Goal: Task Accomplishment & Management: Manage account settings

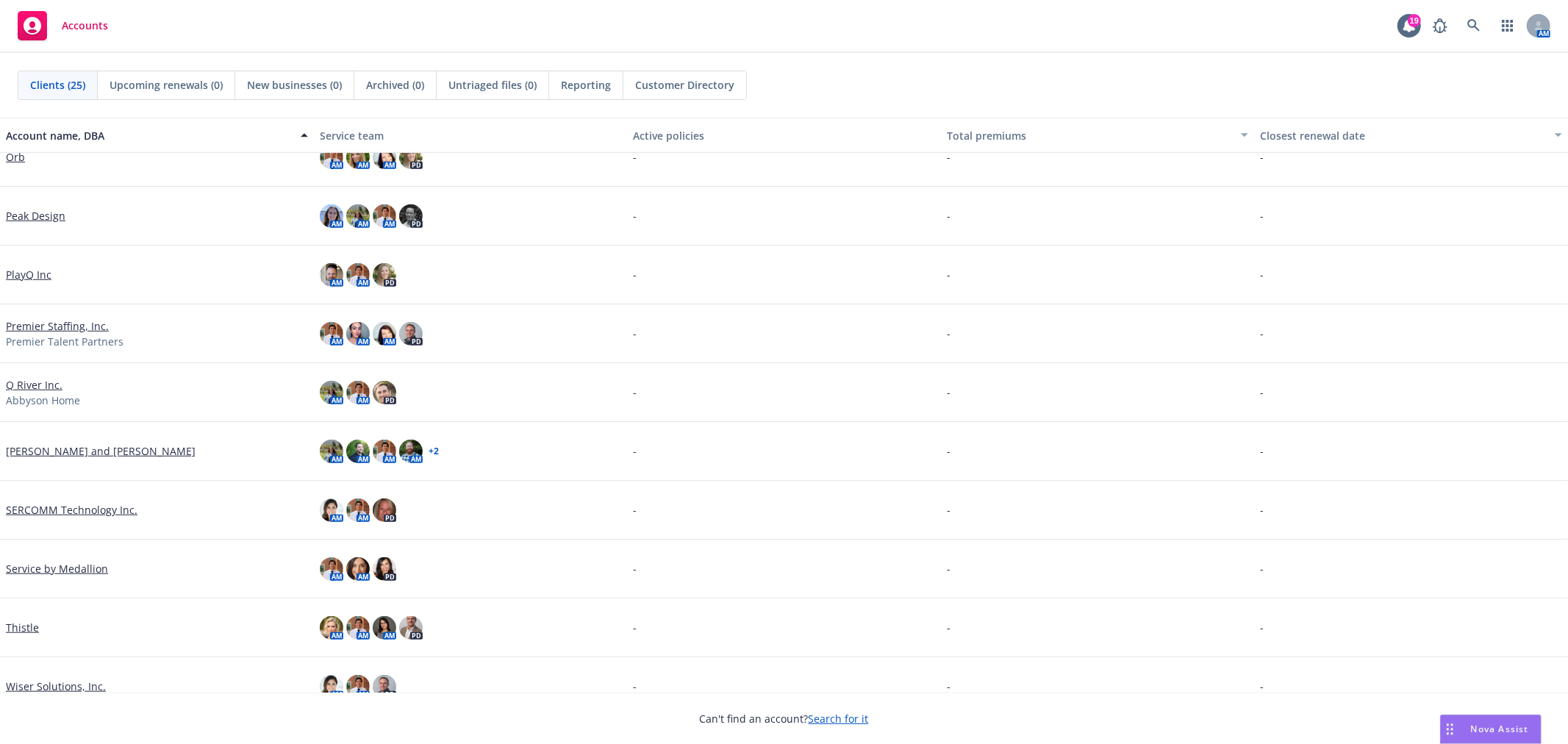
scroll to position [930, 0]
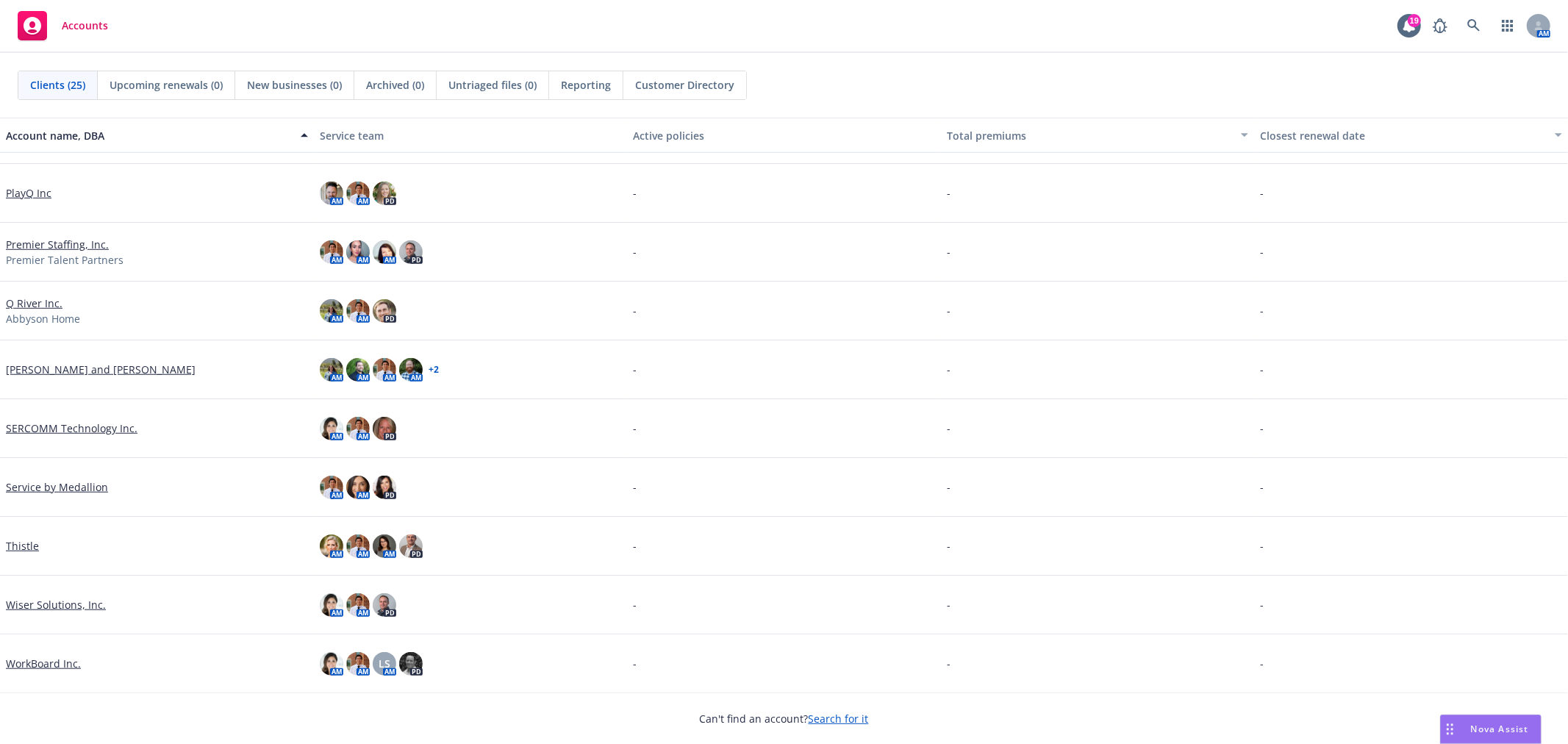
click at [50, 607] on link "Wiser Solutions, Inc." at bounding box center [56, 605] width 100 height 15
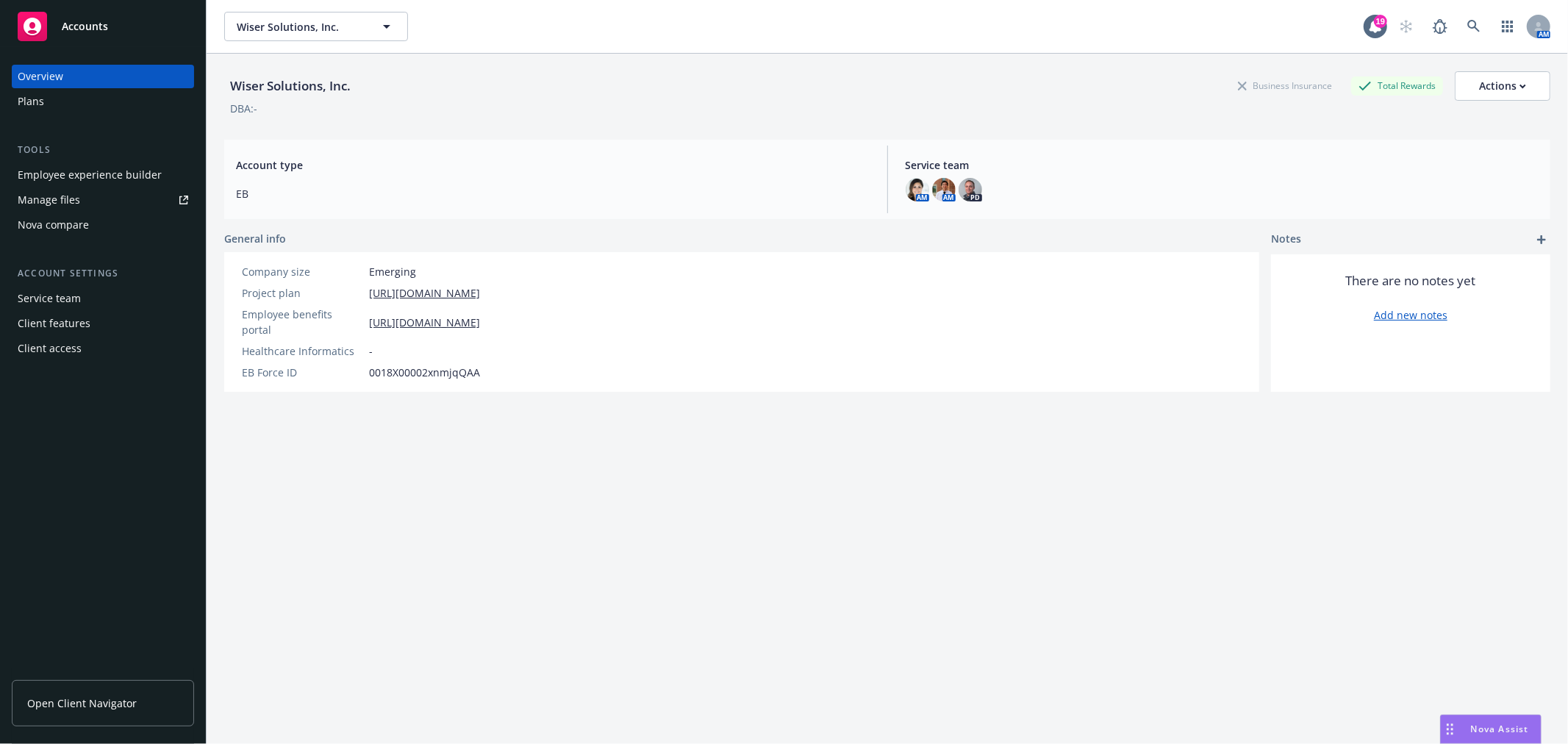
click at [78, 177] on div "Employee experience builder" at bounding box center [89, 175] width 144 height 23
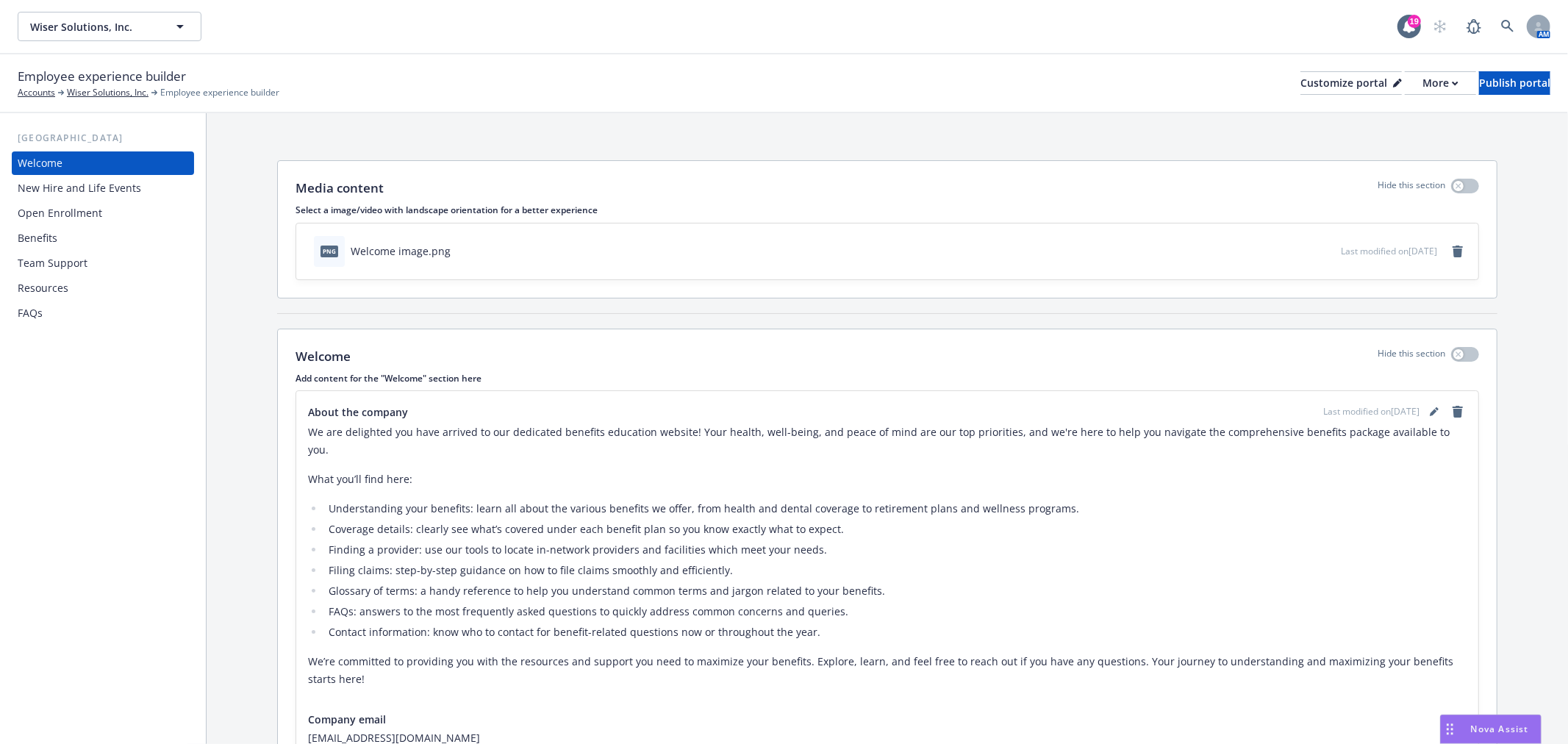
click at [38, 256] on div "Team Support" at bounding box center [53, 263] width 70 height 23
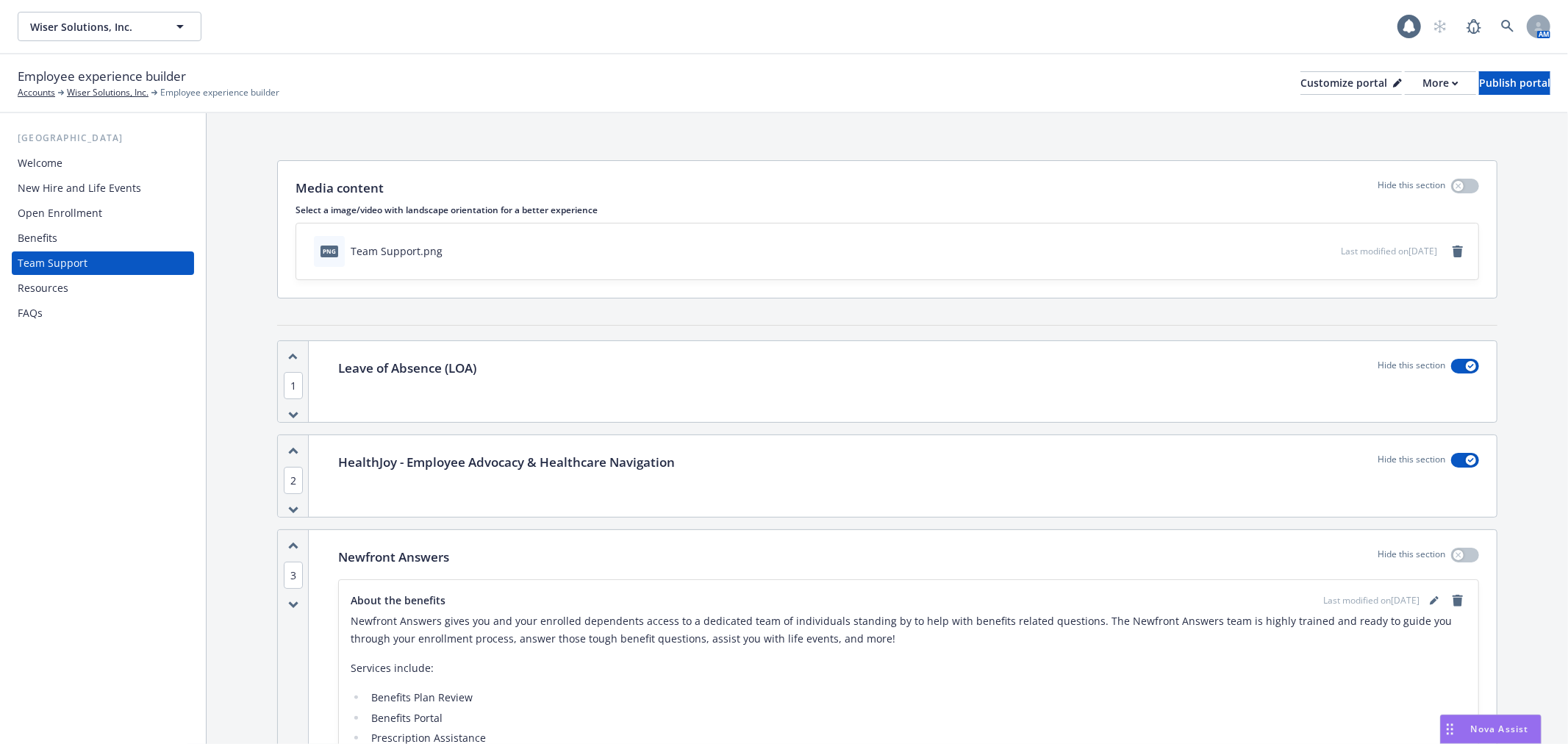
click at [58, 237] on div "Benefits" at bounding box center [103, 238] width 170 height 23
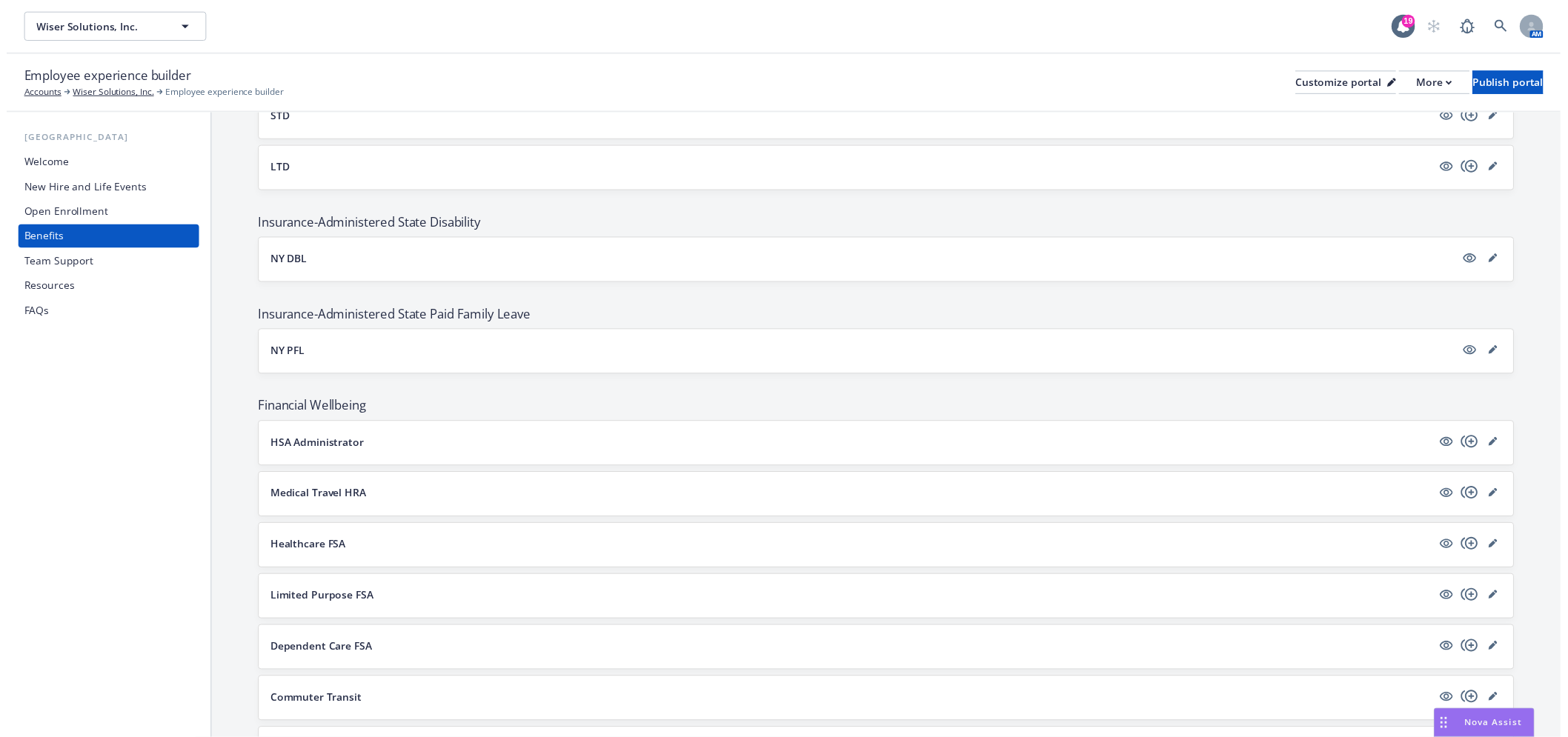
scroll to position [849, 0]
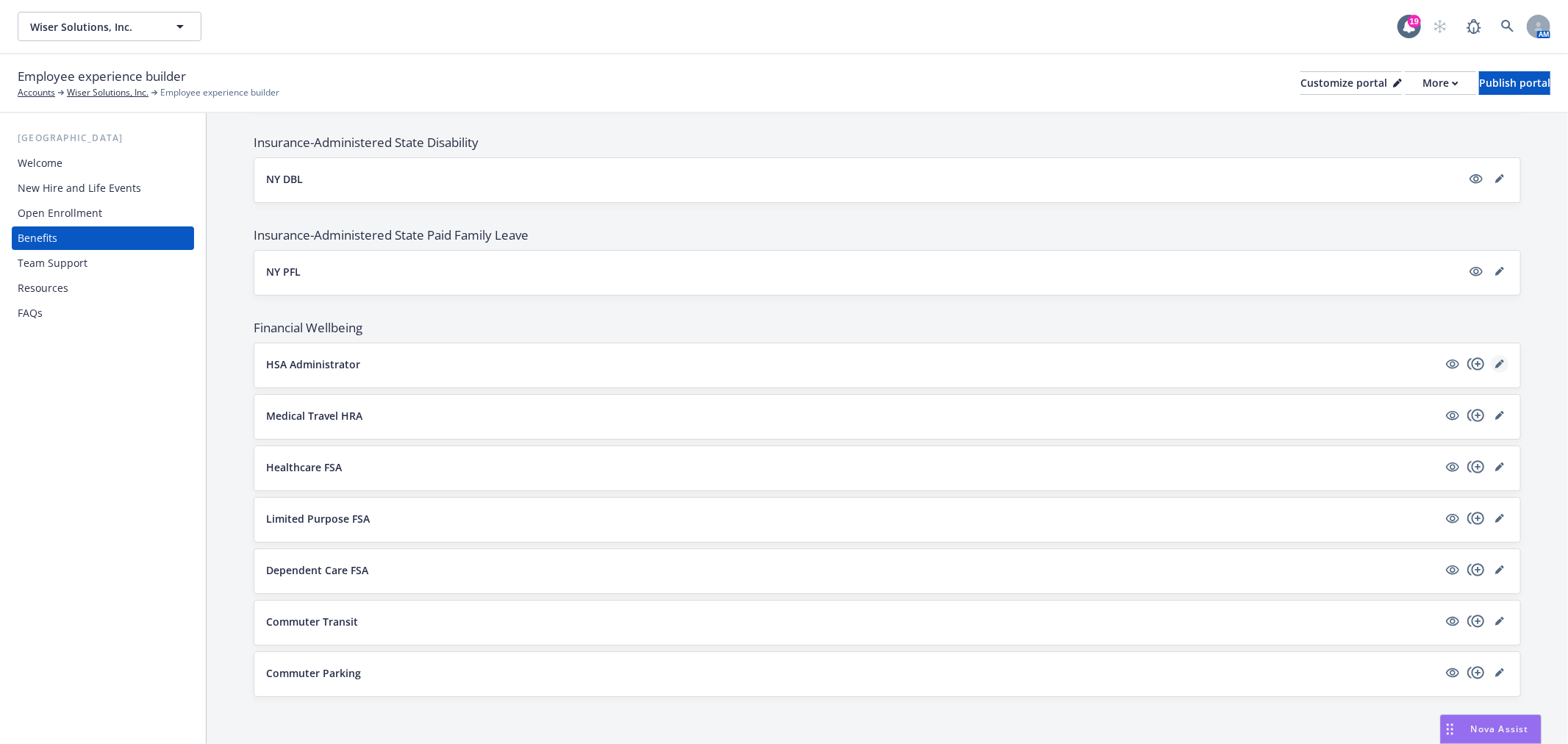
click at [1495, 363] on icon "editPencil" at bounding box center [1499, 364] width 9 height 9
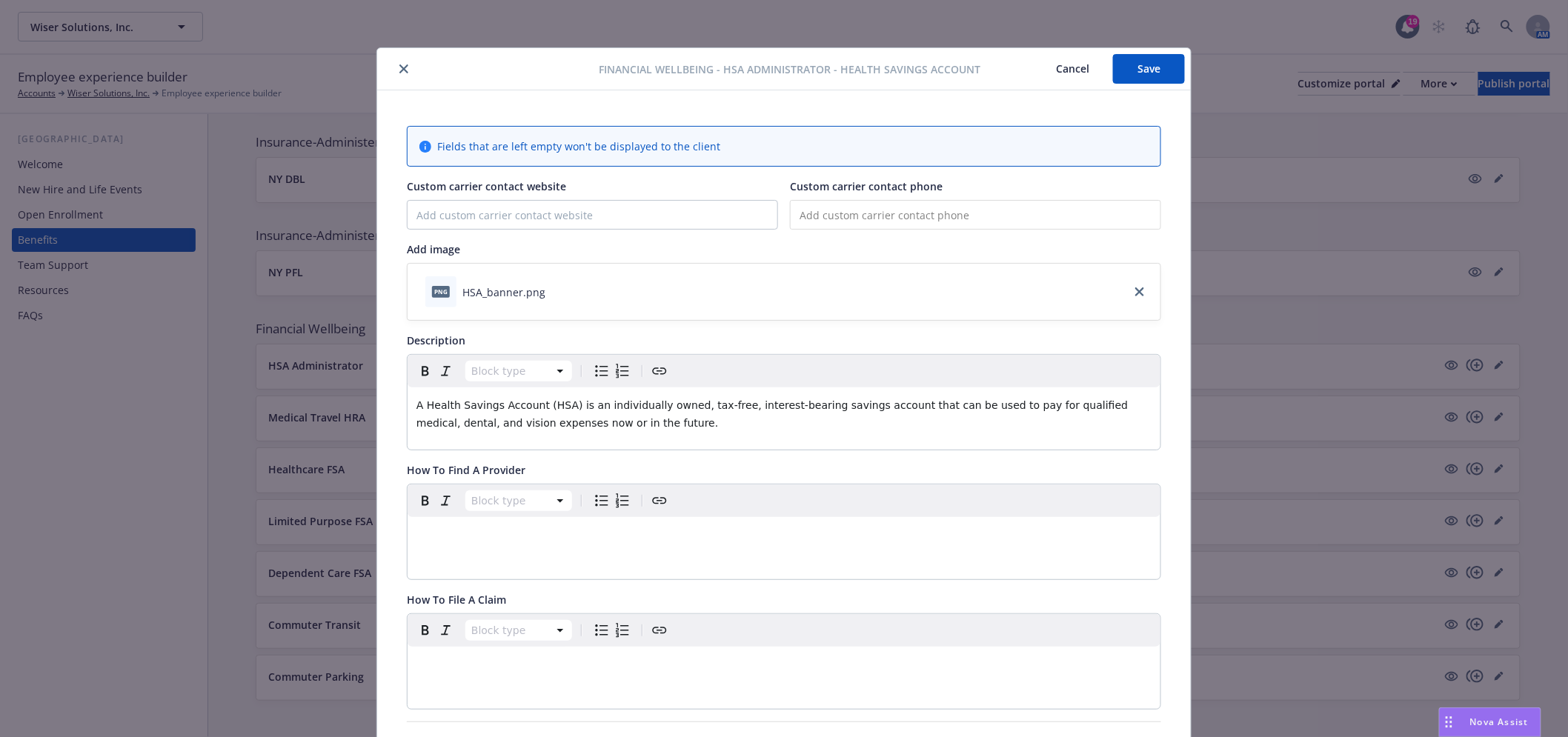
scroll to position [45, 0]
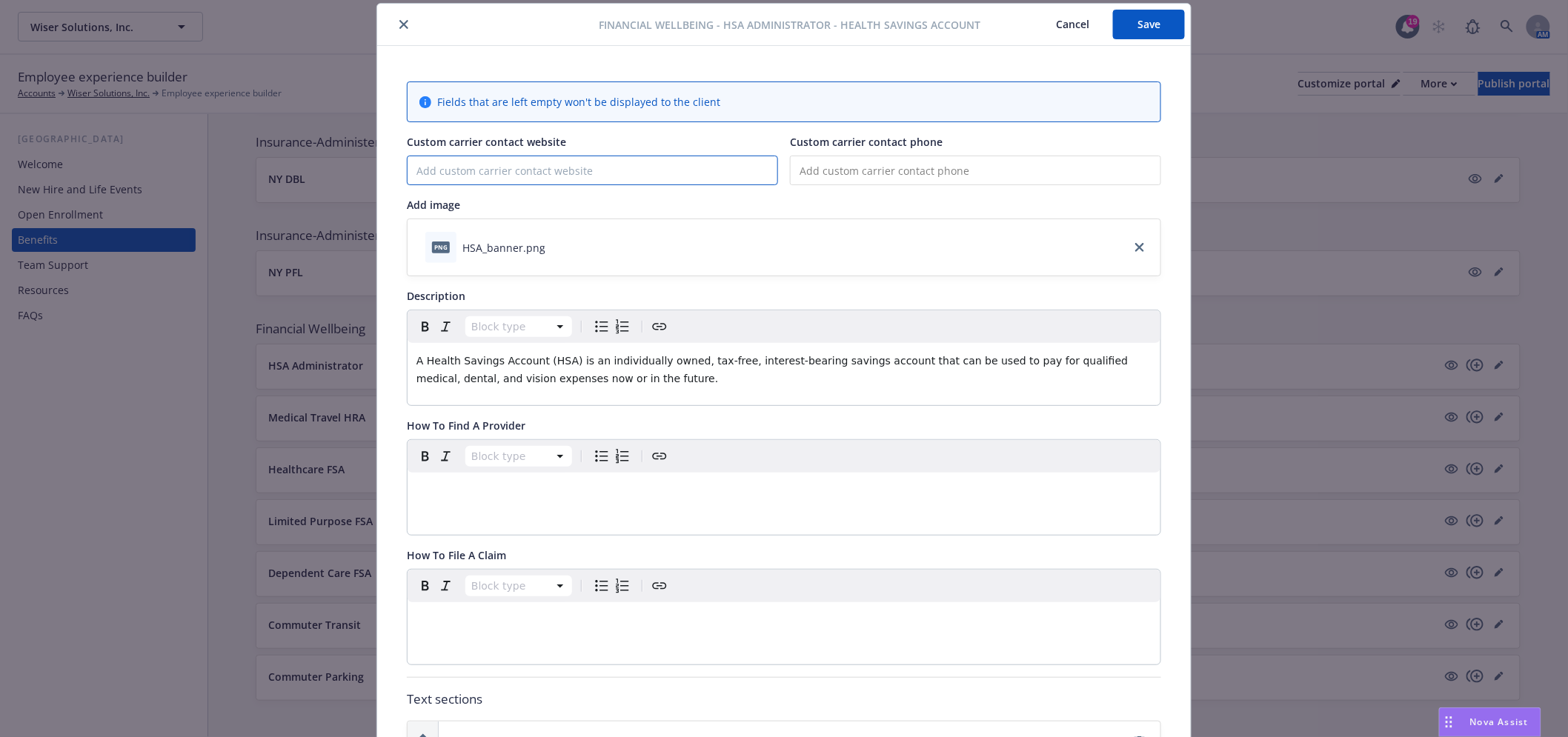
click at [635, 158] on input "Custom carrier contact website" at bounding box center [591, 170] width 369 height 28
paste input "[URL][DOMAIN_NAME]"
type input "[URL][DOMAIN_NAME]"
click at [1140, 24] on button "Save" at bounding box center [1148, 24] width 72 height 29
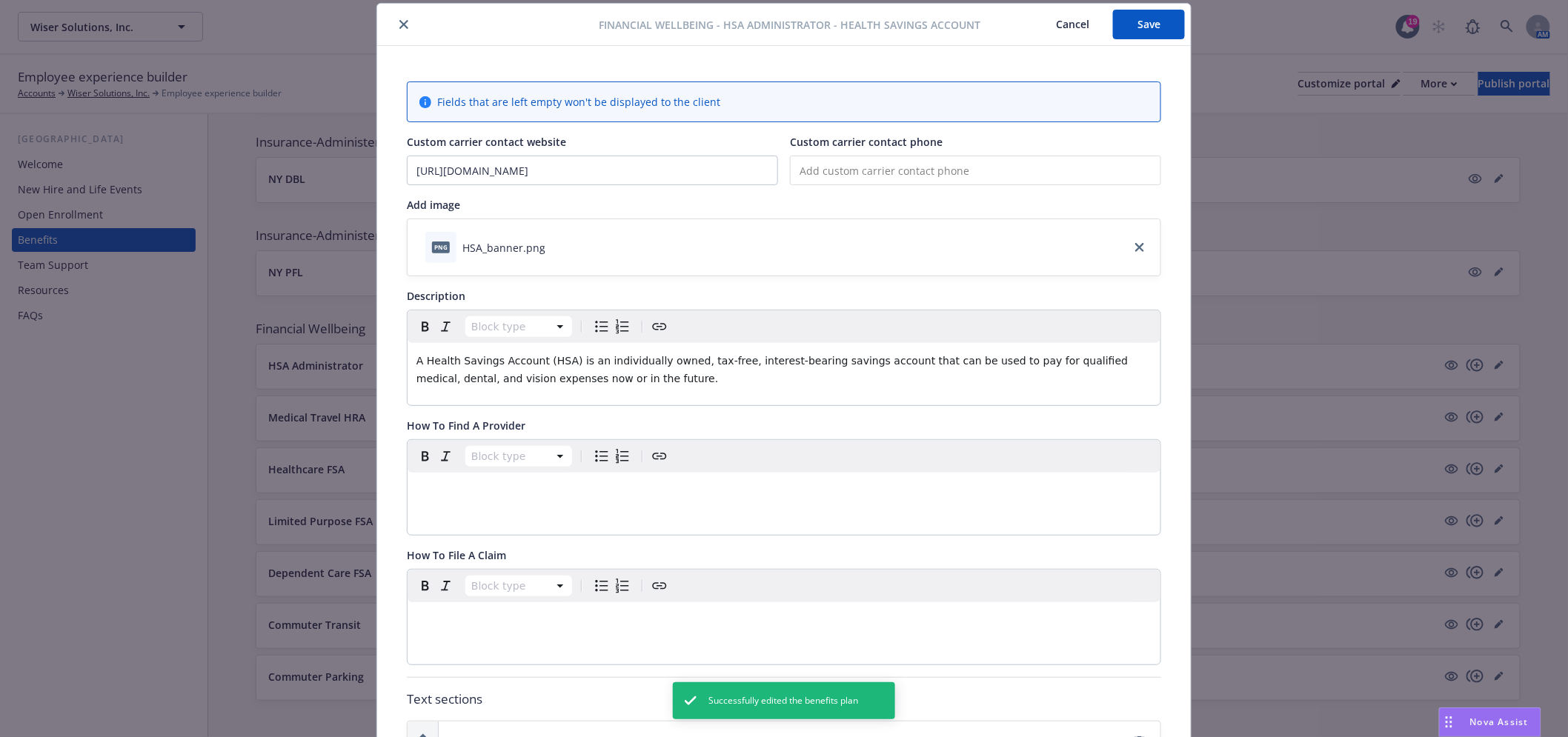
click at [400, 23] on icon "close" at bounding box center [404, 24] width 9 height 9
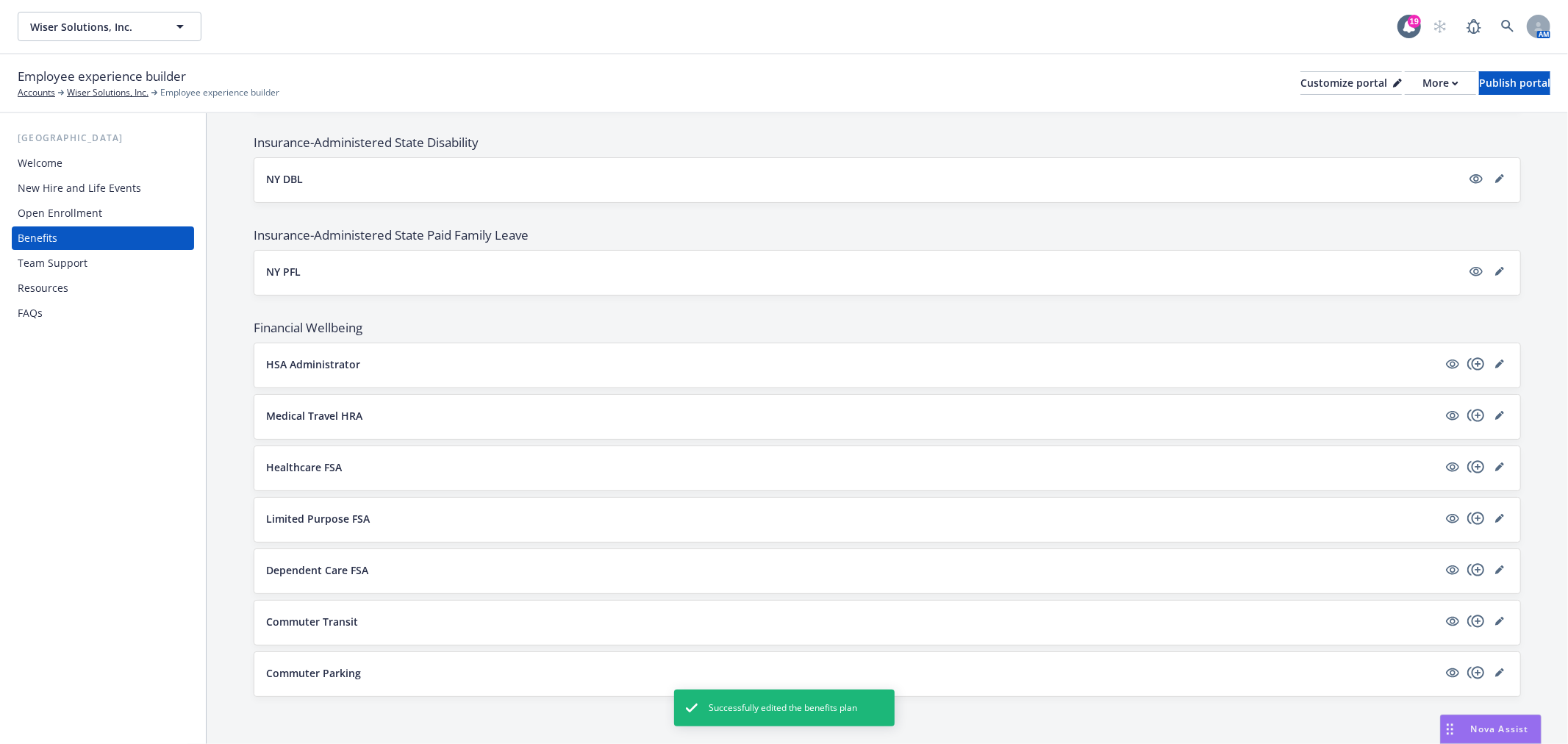
click at [1478, 409] on div at bounding box center [1476, 415] width 65 height 18
drag, startPoint x: 1487, startPoint y: 415, endPoint x: 1478, endPoint y: 416, distance: 9.1
click at [1490, 416] on link "editPencil" at bounding box center [1499, 415] width 18 height 18
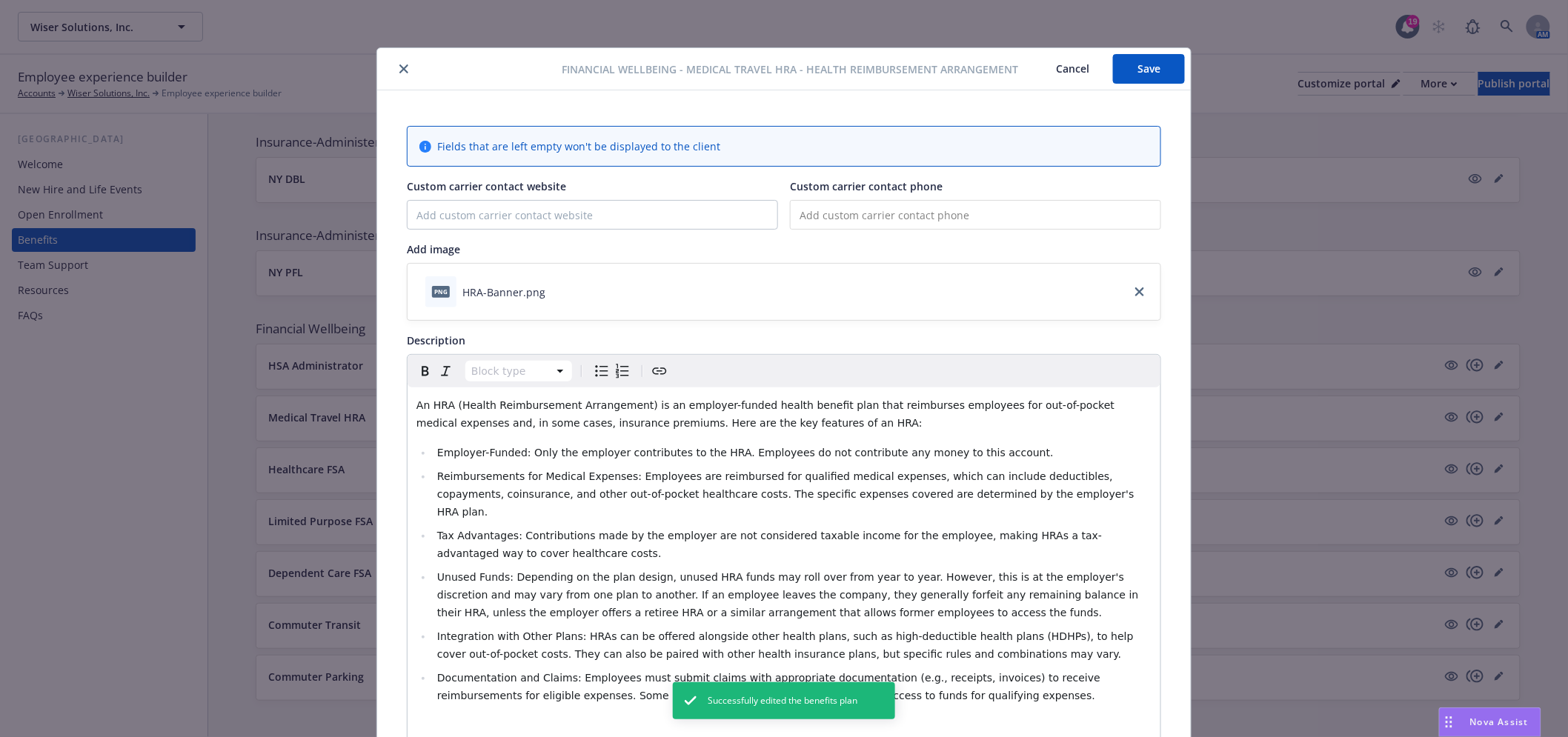
scroll to position [45, 0]
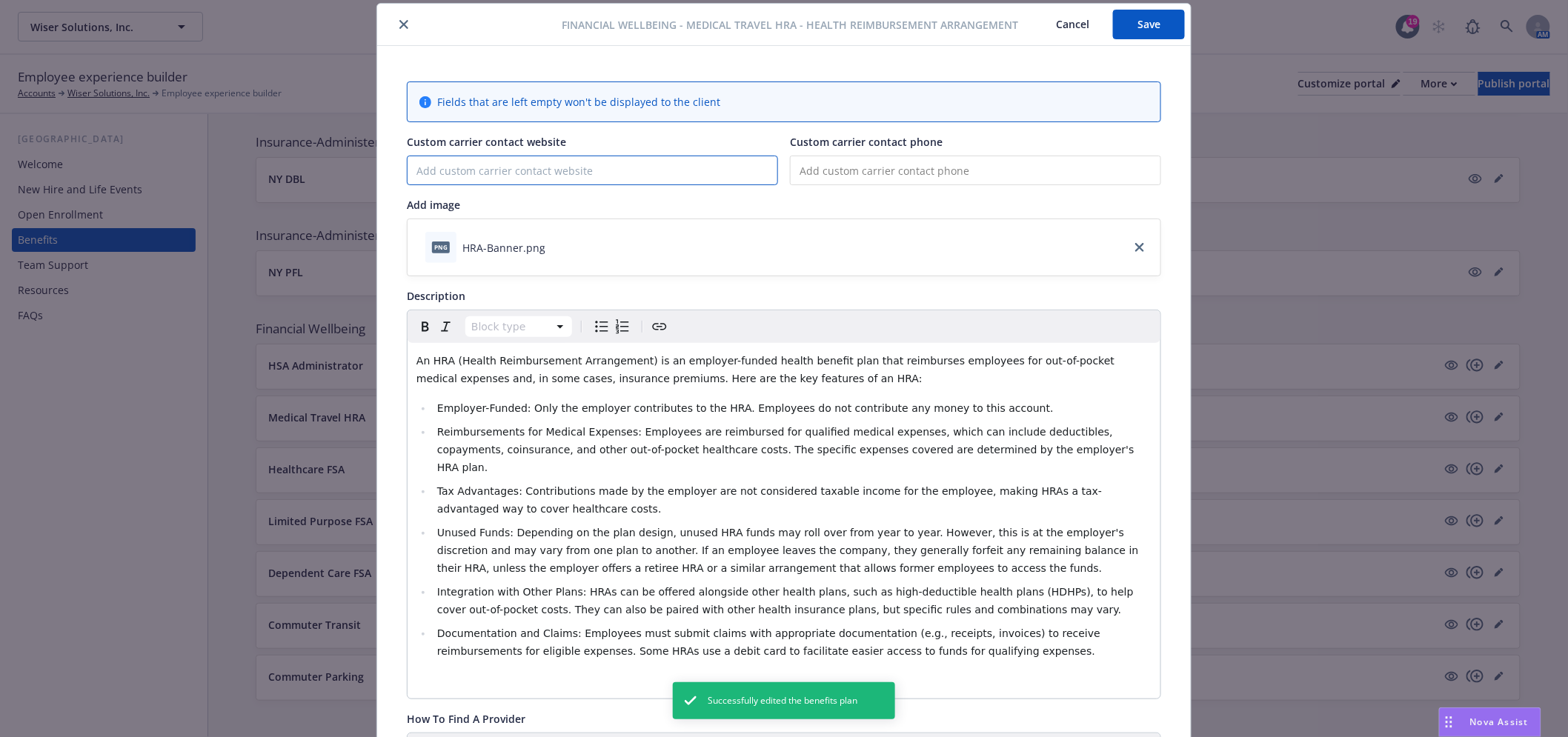
click at [607, 166] on input "Custom carrier contact website" at bounding box center [591, 170] width 369 height 28
paste input "https://vitacompanies.com/"
type input "https://vitacompanies.com/"
click at [1132, 26] on button "Save" at bounding box center [1148, 24] width 72 height 29
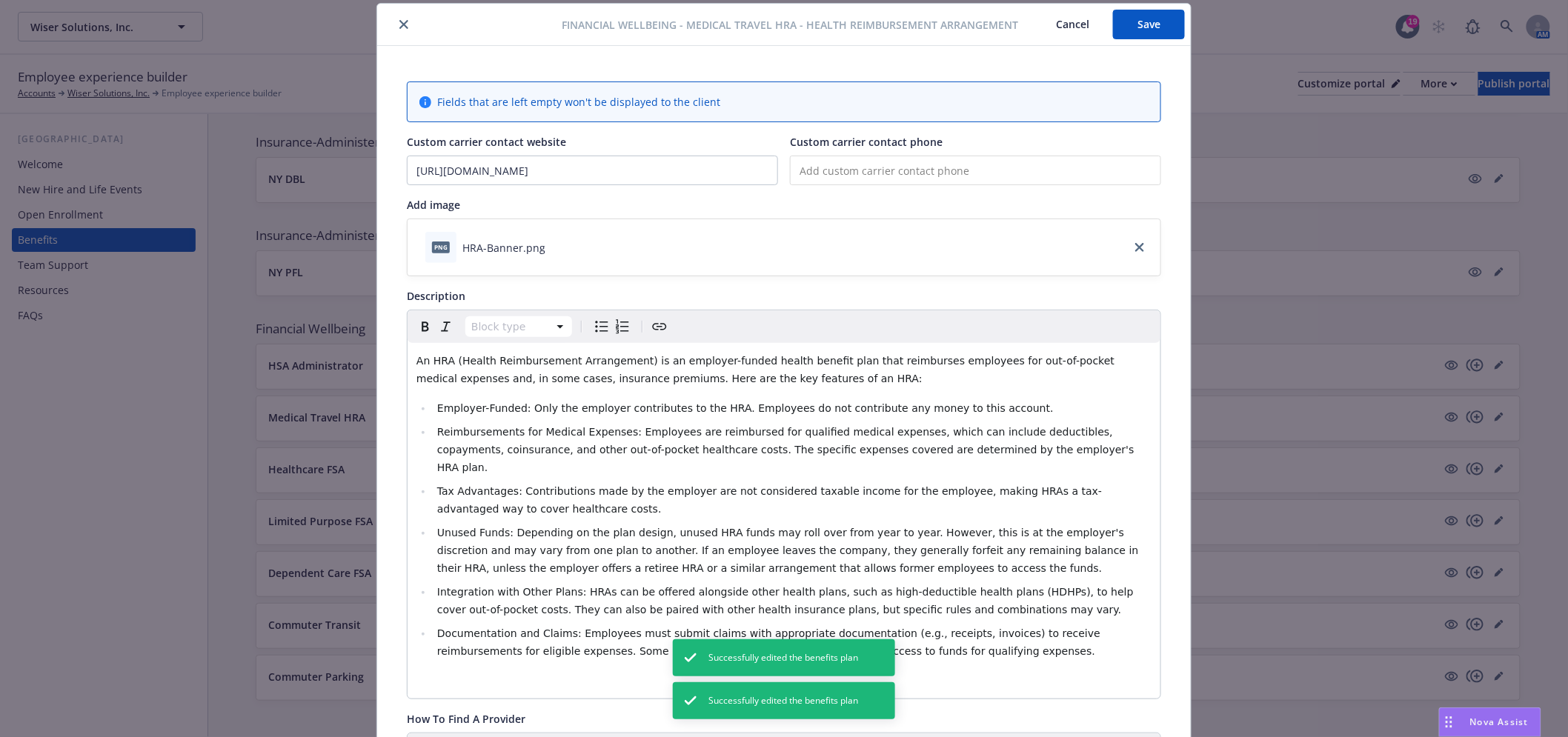
click at [400, 28] on icon "close" at bounding box center [404, 24] width 9 height 9
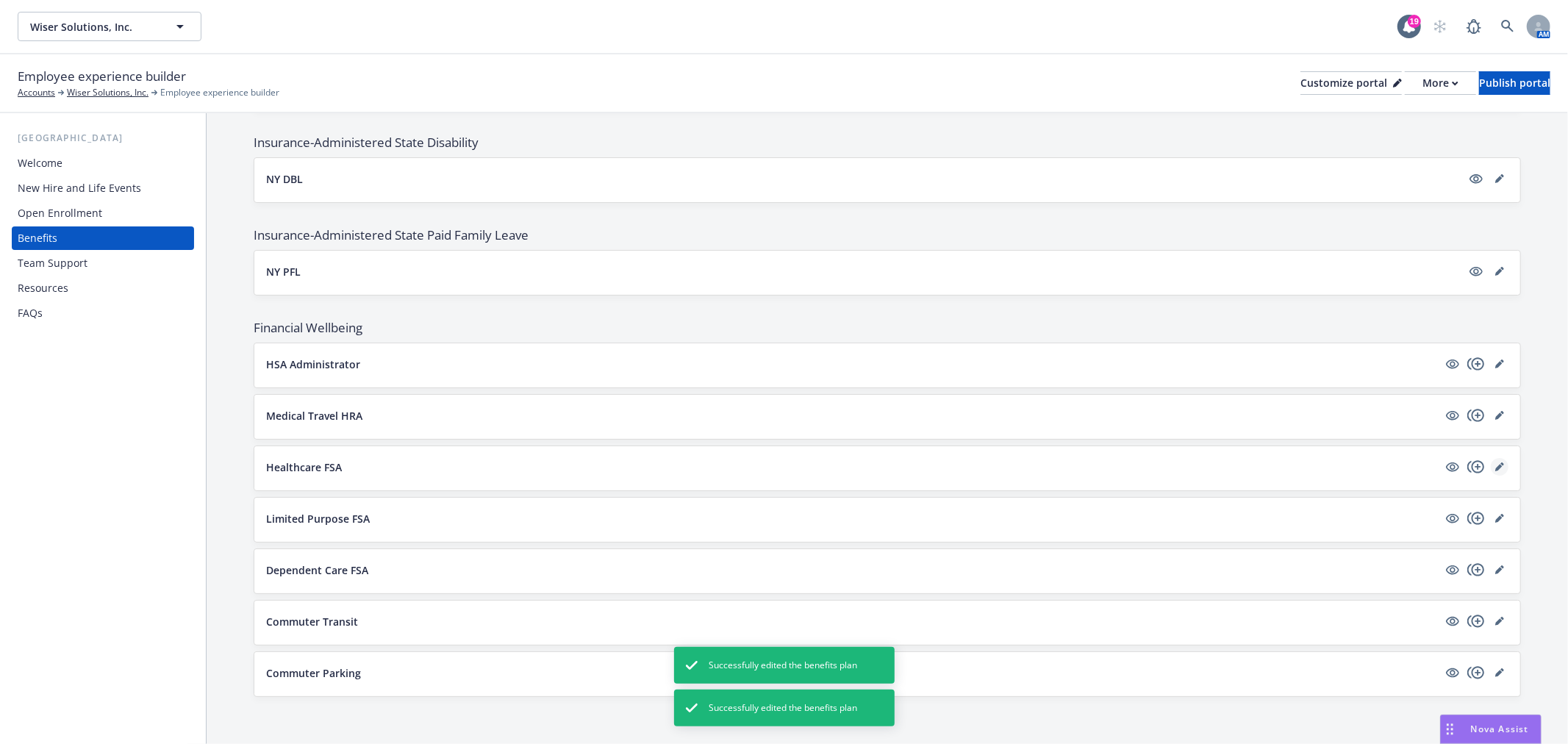
click at [1495, 467] on icon "editPencil" at bounding box center [1499, 467] width 9 height 9
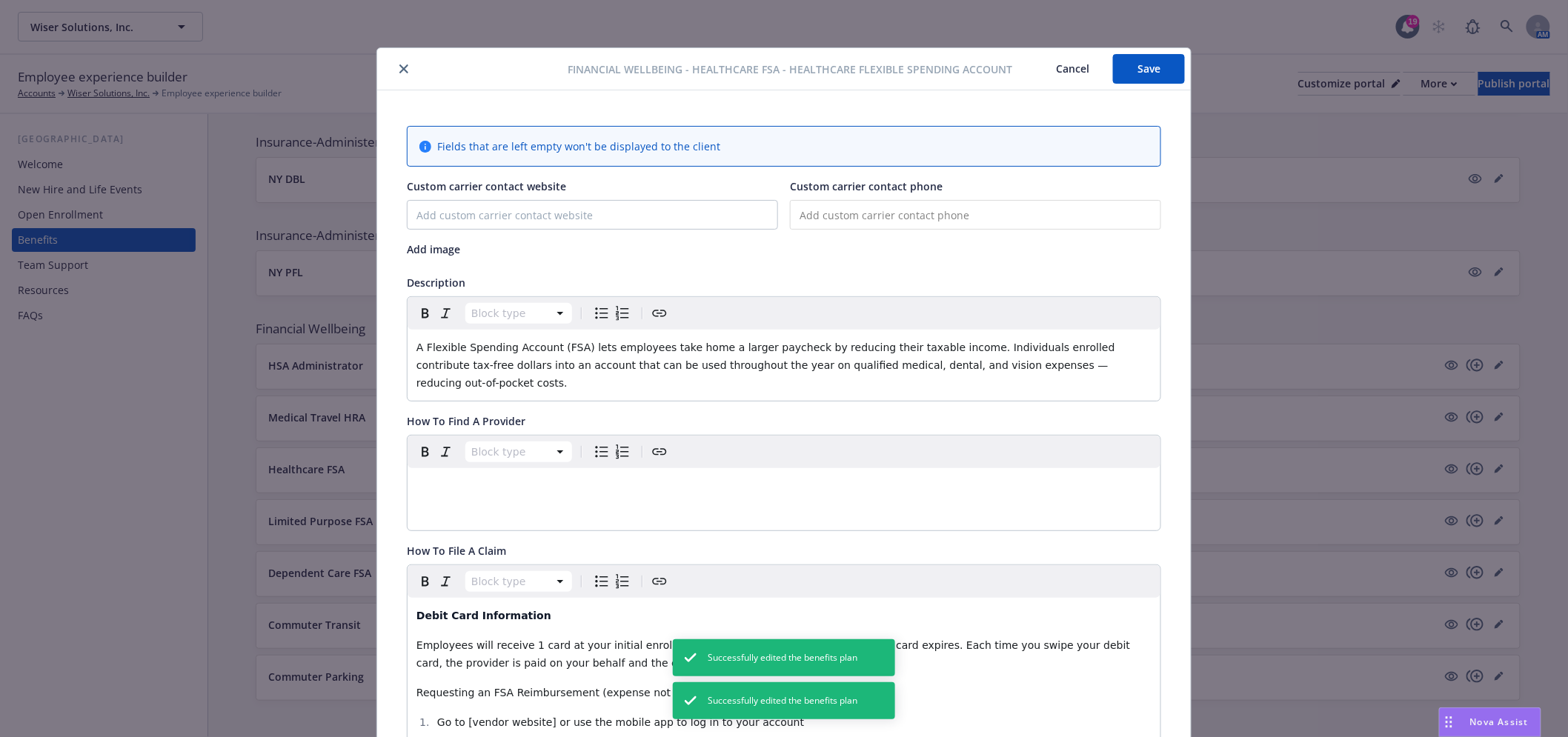
scroll to position [45, 0]
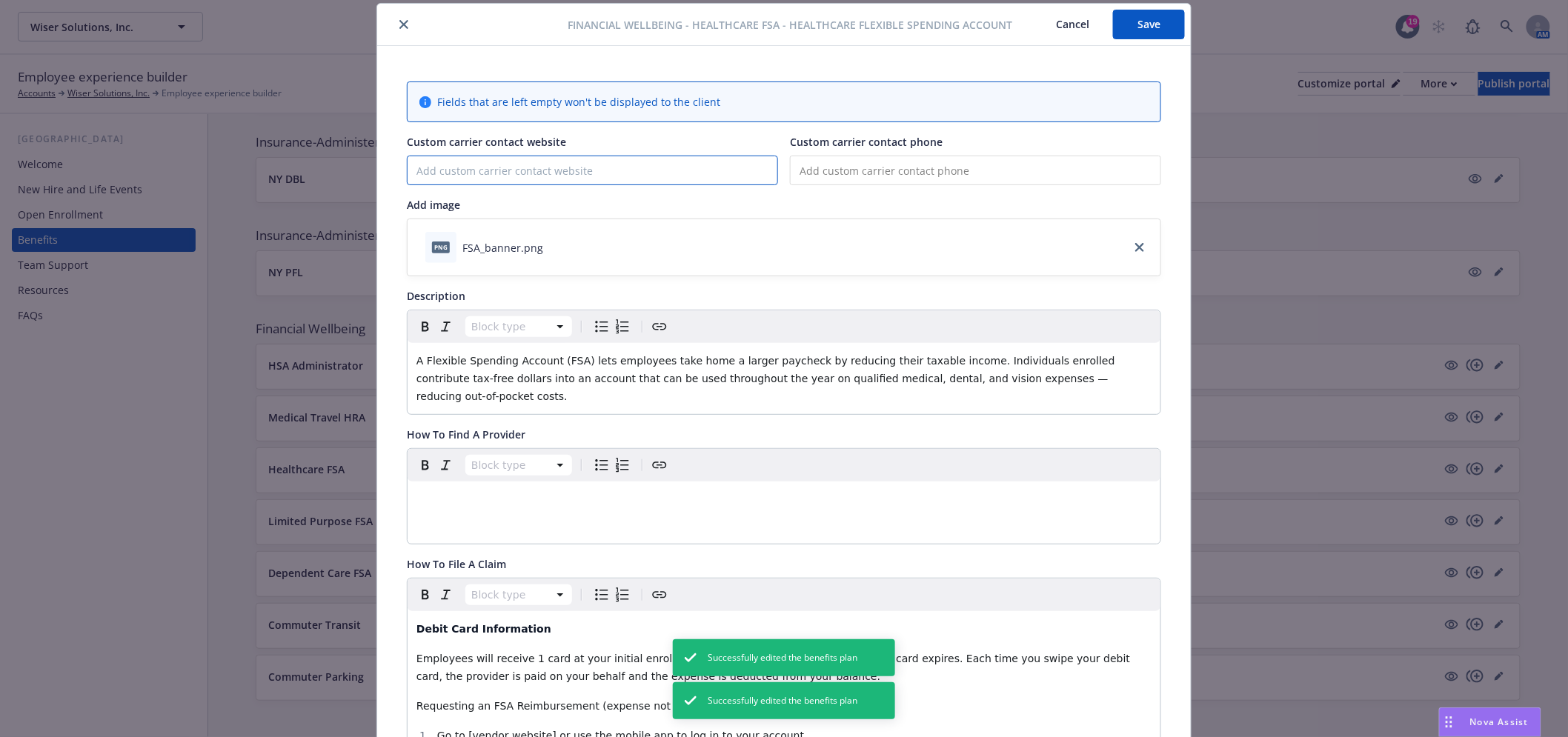
click at [532, 177] on input "Custom carrier contact website" at bounding box center [591, 170] width 369 height 28
paste input "https://vitacompanies.com/"
type input "https://vitacompanies.com/"
click at [1135, 28] on button "Save" at bounding box center [1148, 24] width 72 height 29
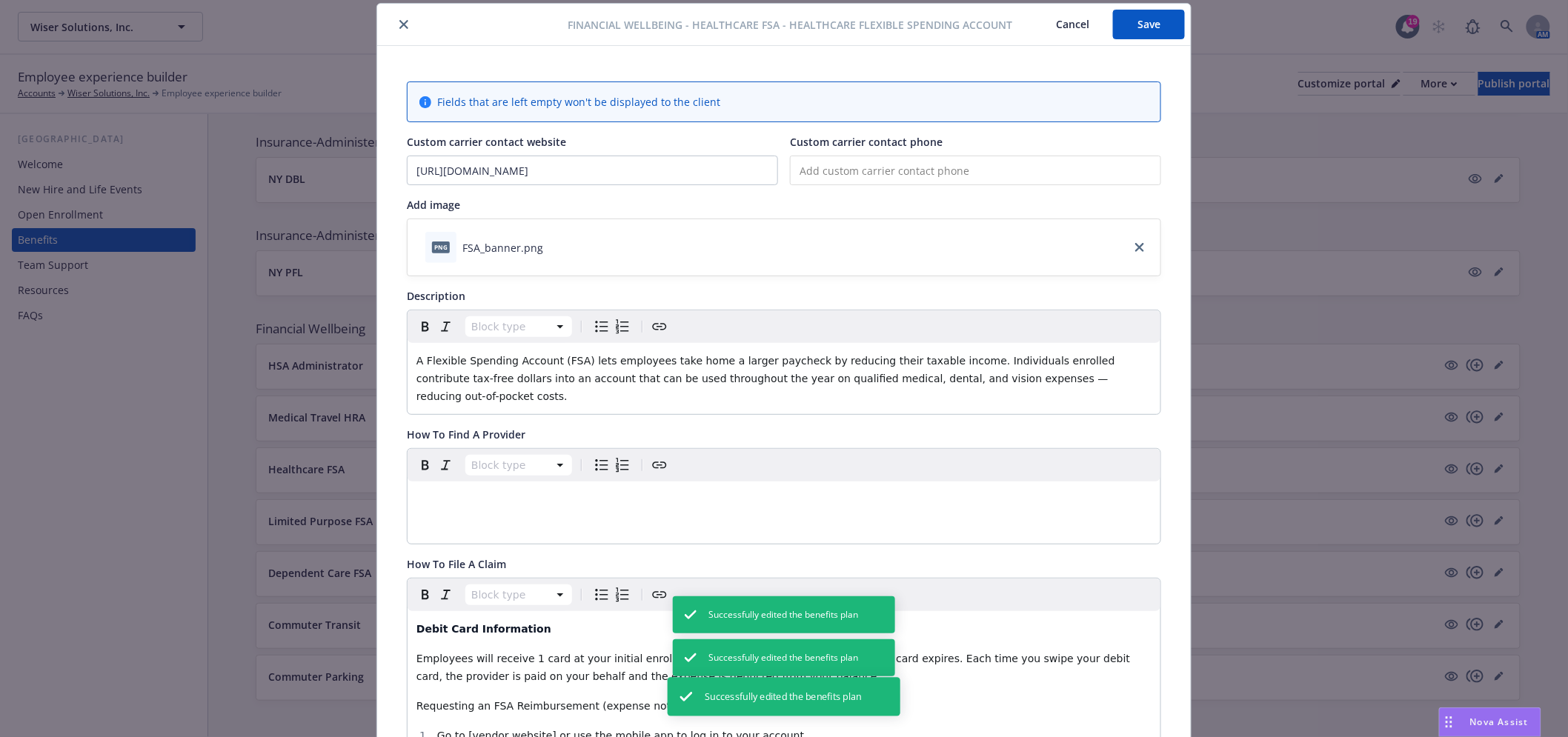
click at [400, 26] on icon "close" at bounding box center [404, 24] width 9 height 9
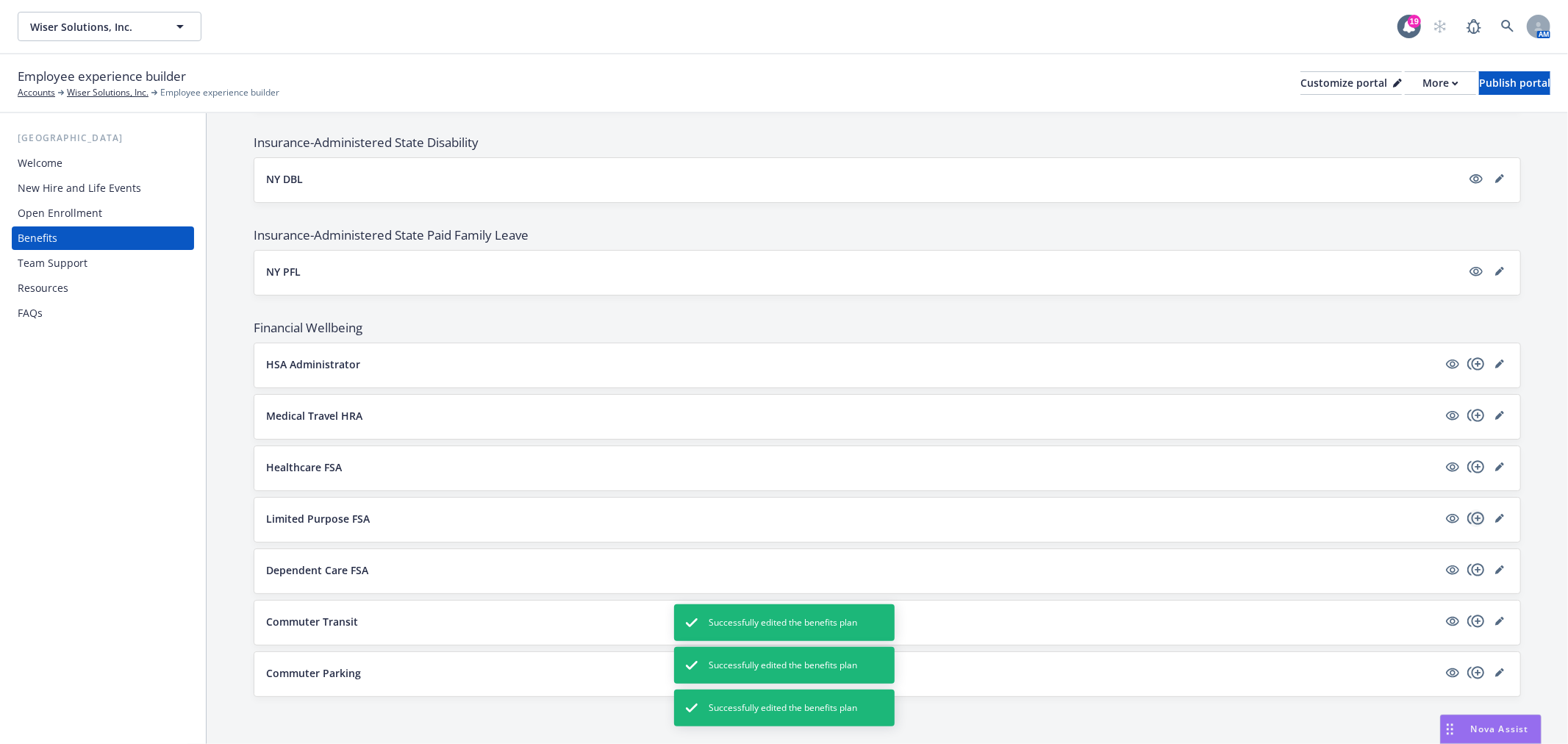
drag, startPoint x: 1481, startPoint y: 518, endPoint x: 1472, endPoint y: 519, distance: 9.1
click at [1490, 518] on link "editPencil" at bounding box center [1499, 518] width 18 height 18
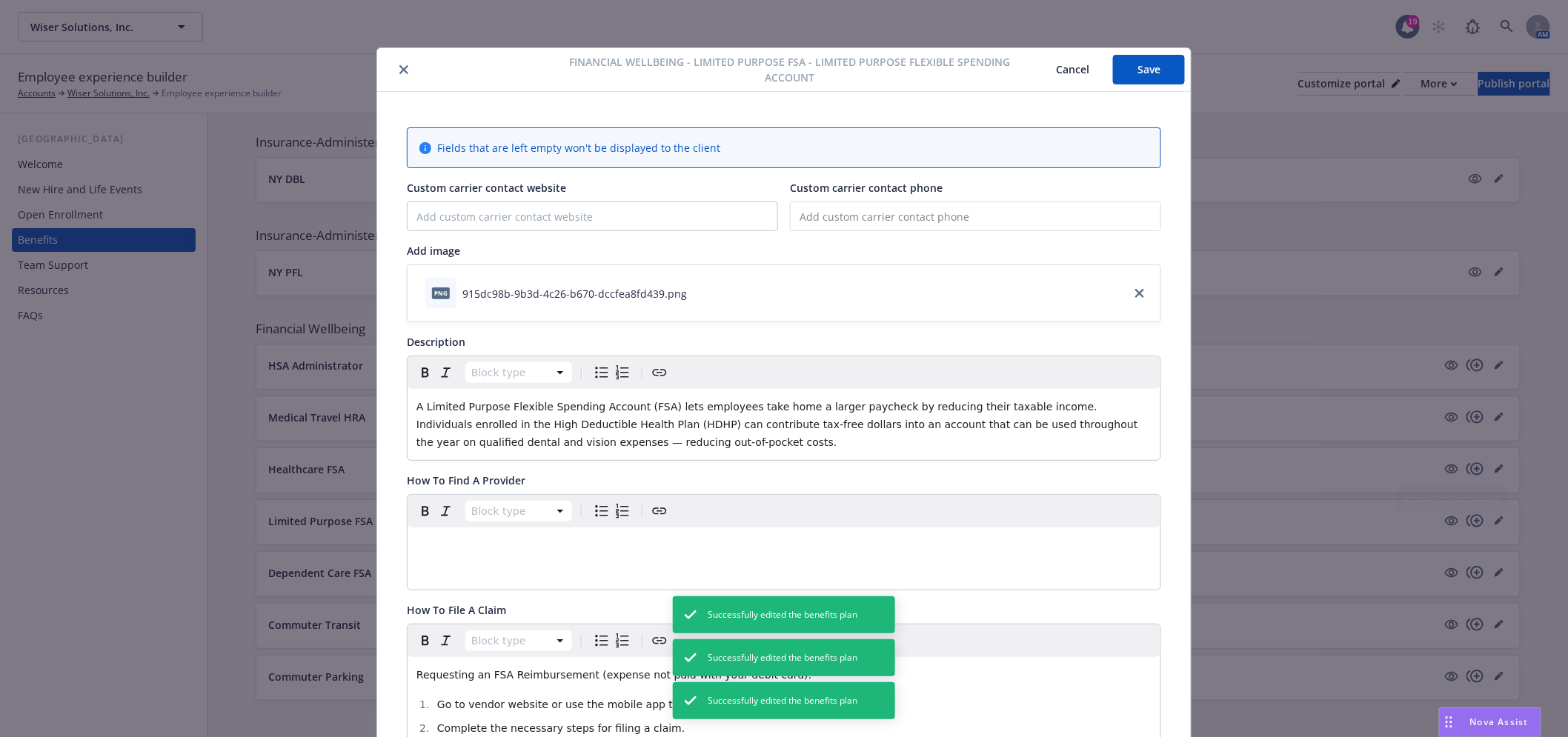
scroll to position [45, 0]
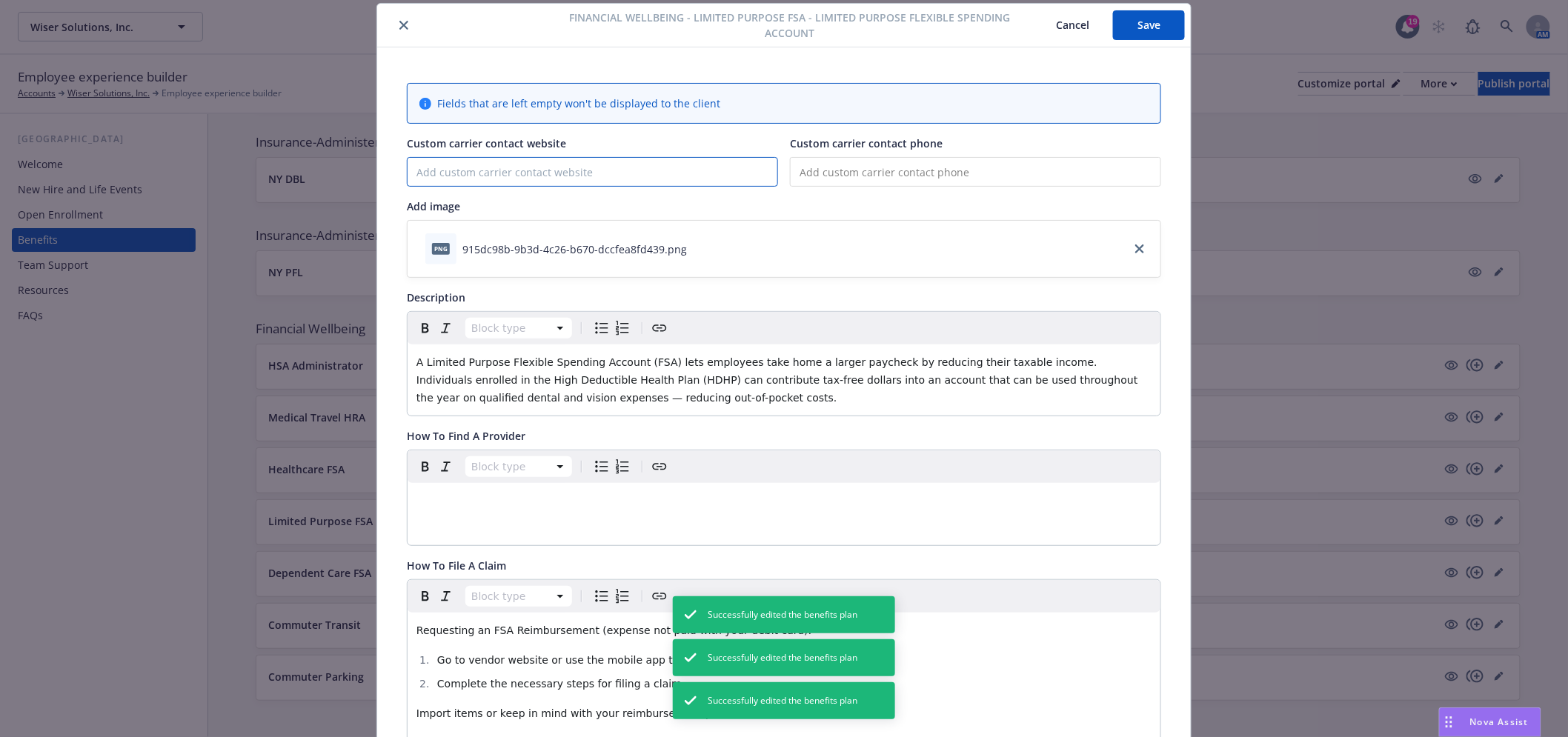
click at [701, 182] on input "Custom carrier contact website" at bounding box center [591, 172] width 369 height 28
paste input "https://vitacompanies.com/"
type input "https://vitacompanies.com/"
click at [1127, 38] on button "Save" at bounding box center [1148, 24] width 72 height 29
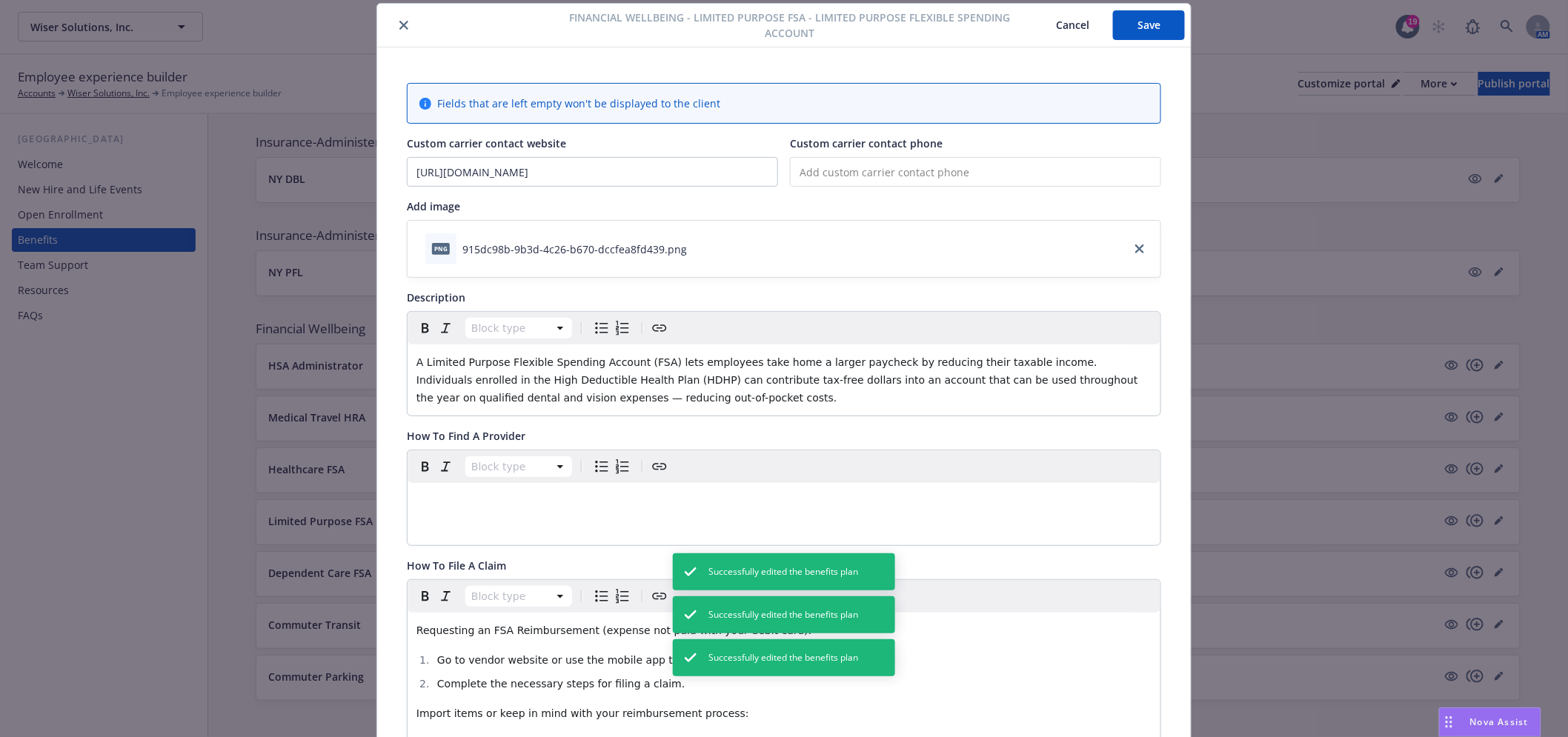
click at [395, 26] on button "close" at bounding box center [403, 24] width 18 height 18
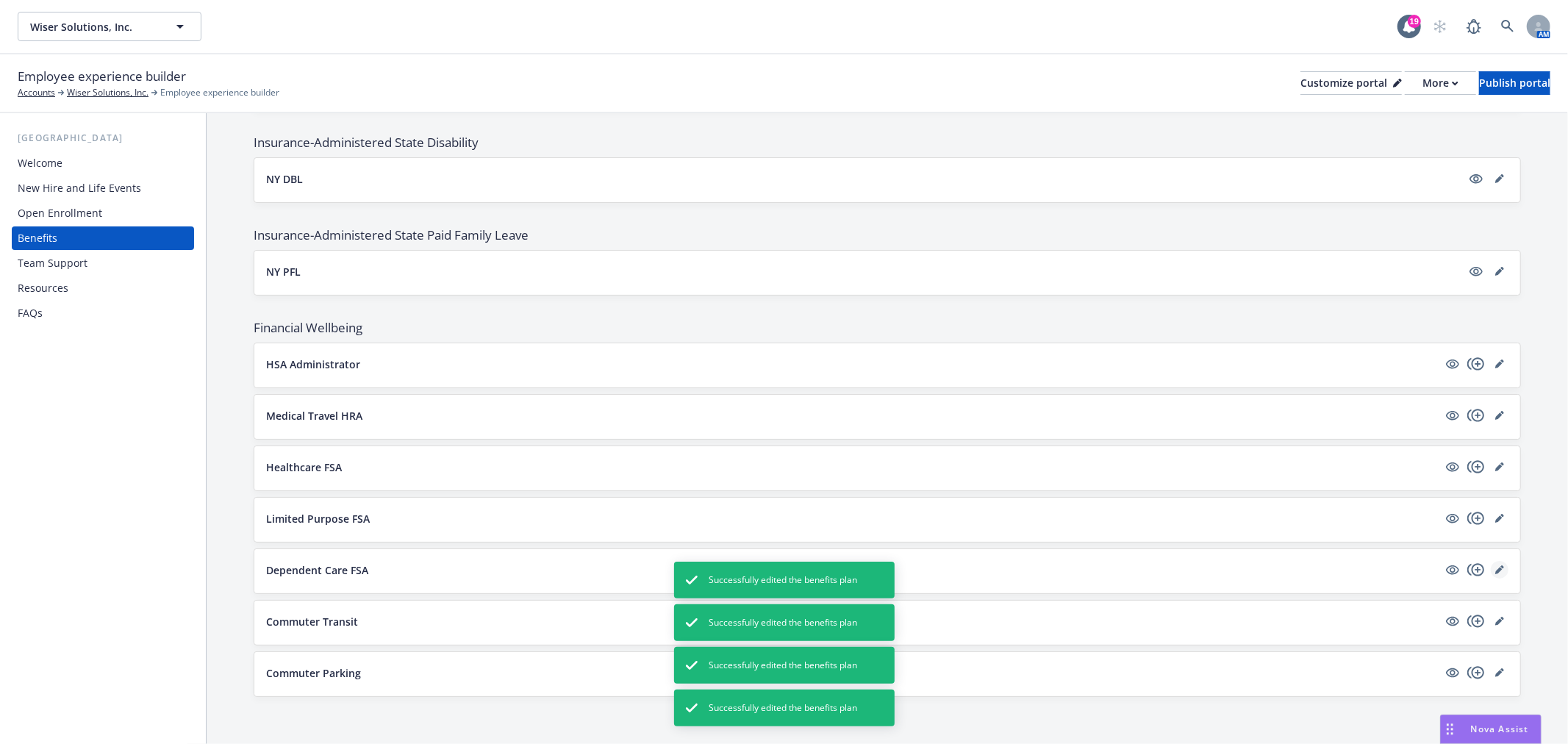
click at [1495, 565] on icon "editPencil" at bounding box center [1499, 569] width 9 height 9
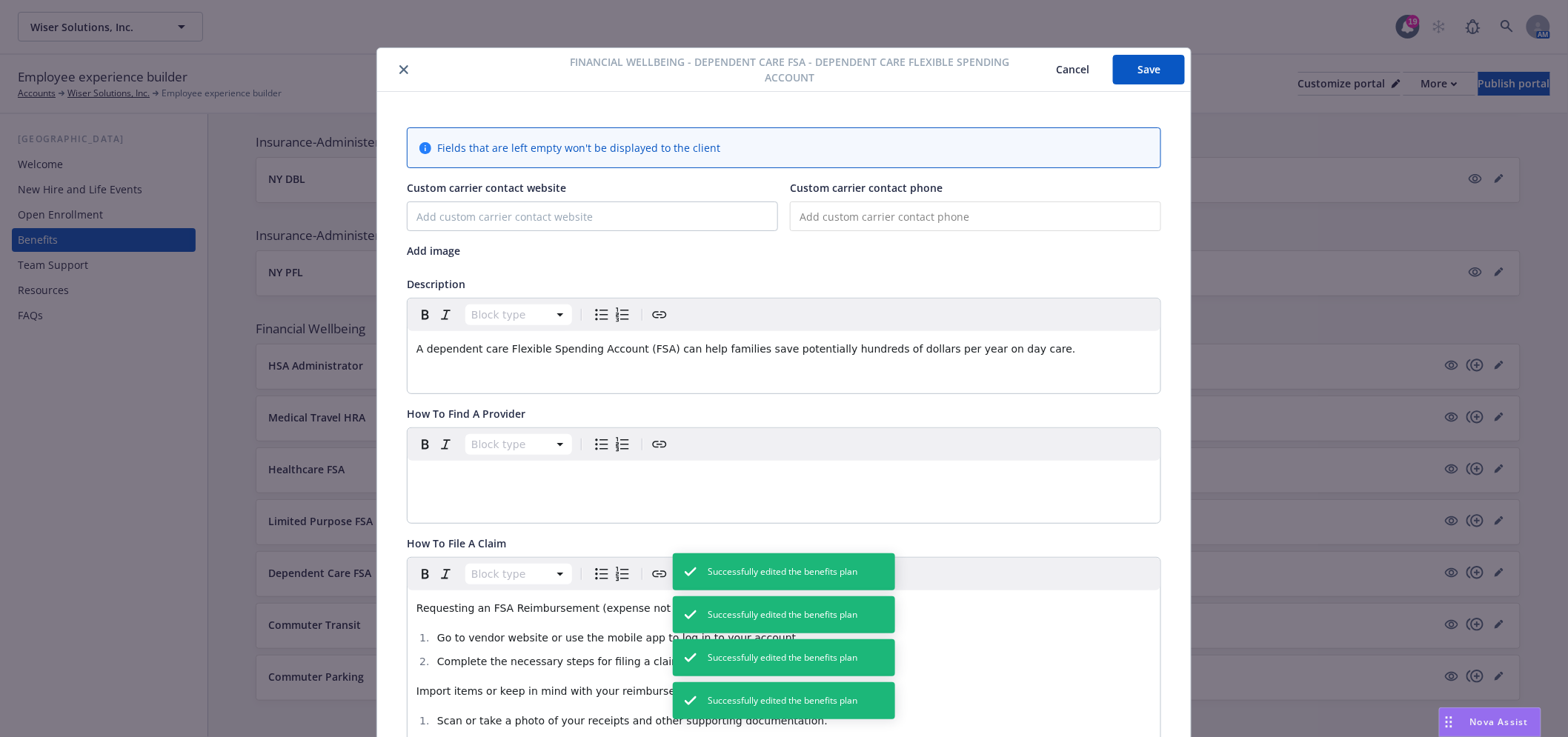
scroll to position [45, 0]
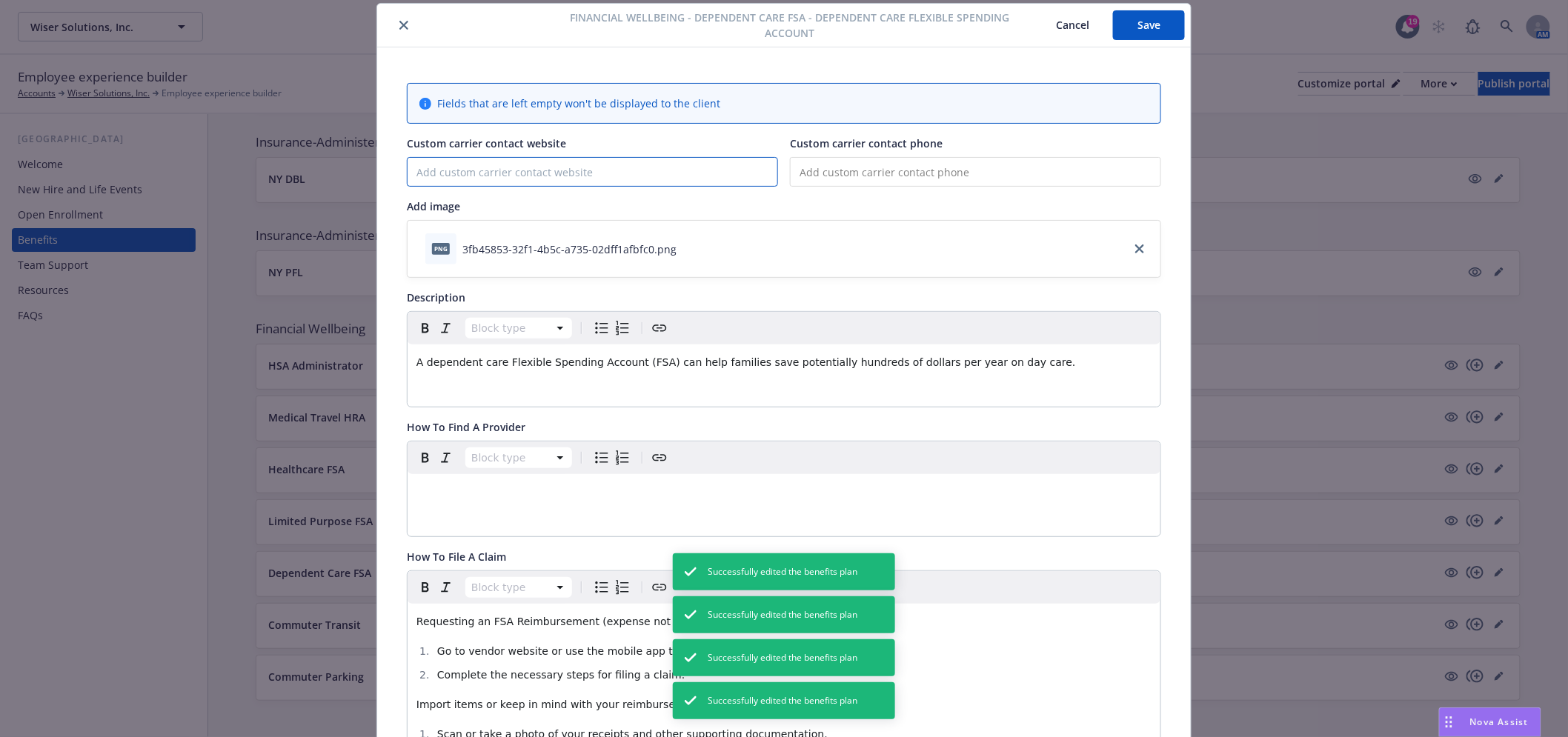
click at [661, 172] on input "Custom carrier contact website" at bounding box center [591, 172] width 369 height 28
paste input "https://vitacompanies.com/"
type input "https://vitacompanies.com/"
click at [1127, 26] on button "Save" at bounding box center [1148, 24] width 72 height 29
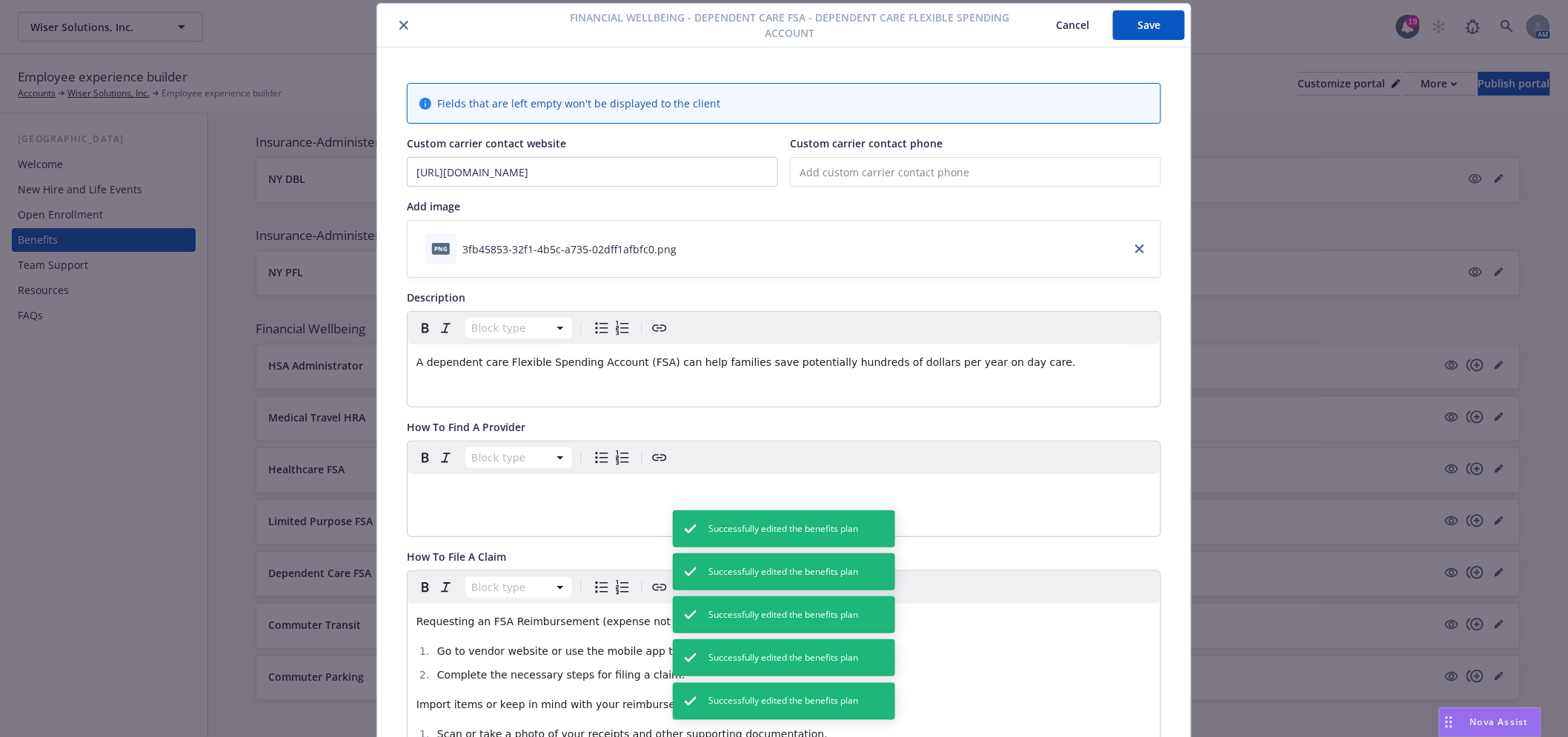
click at [402, 26] on button "close" at bounding box center [403, 24] width 18 height 18
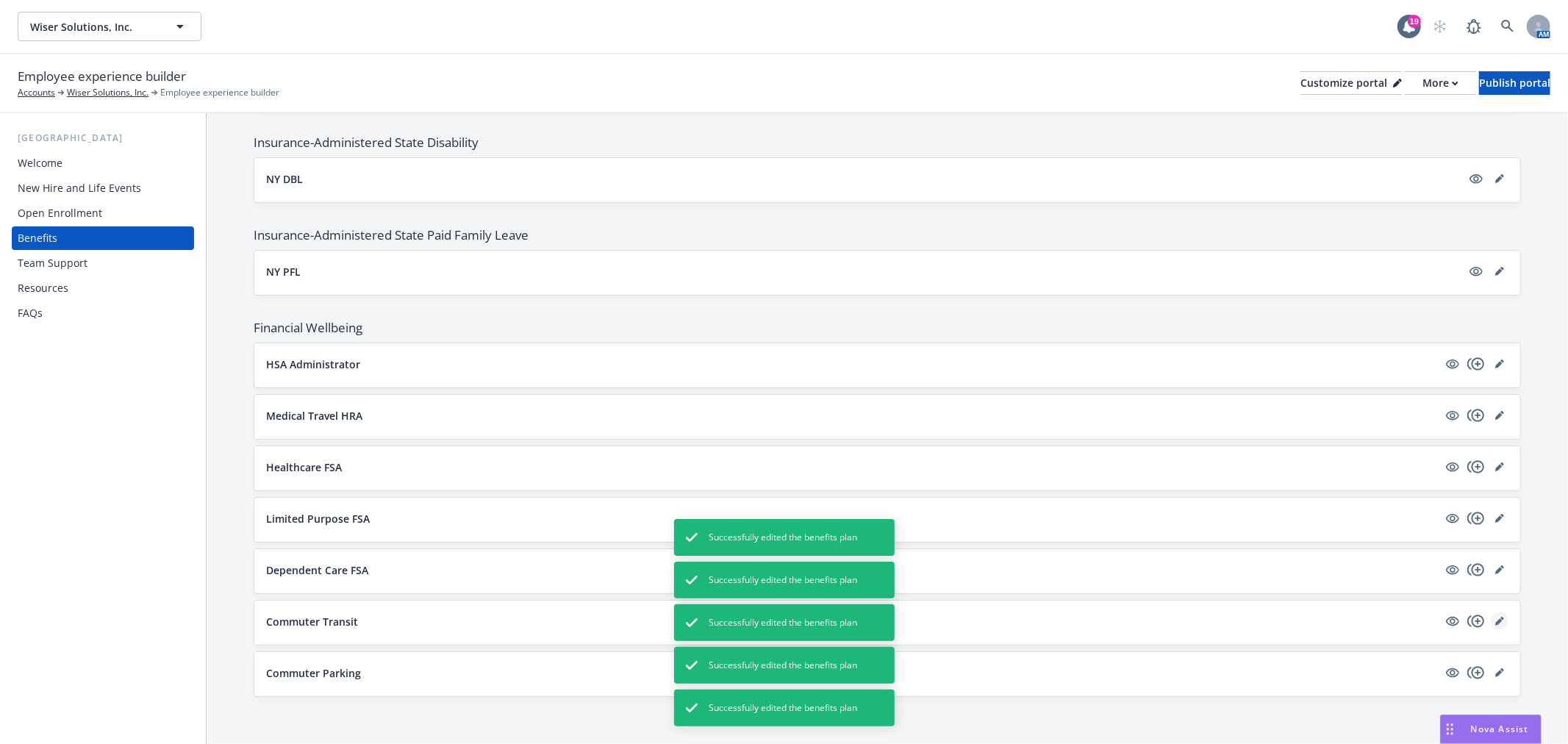
click at [1490, 614] on link "editPencil" at bounding box center [1499, 621] width 18 height 18
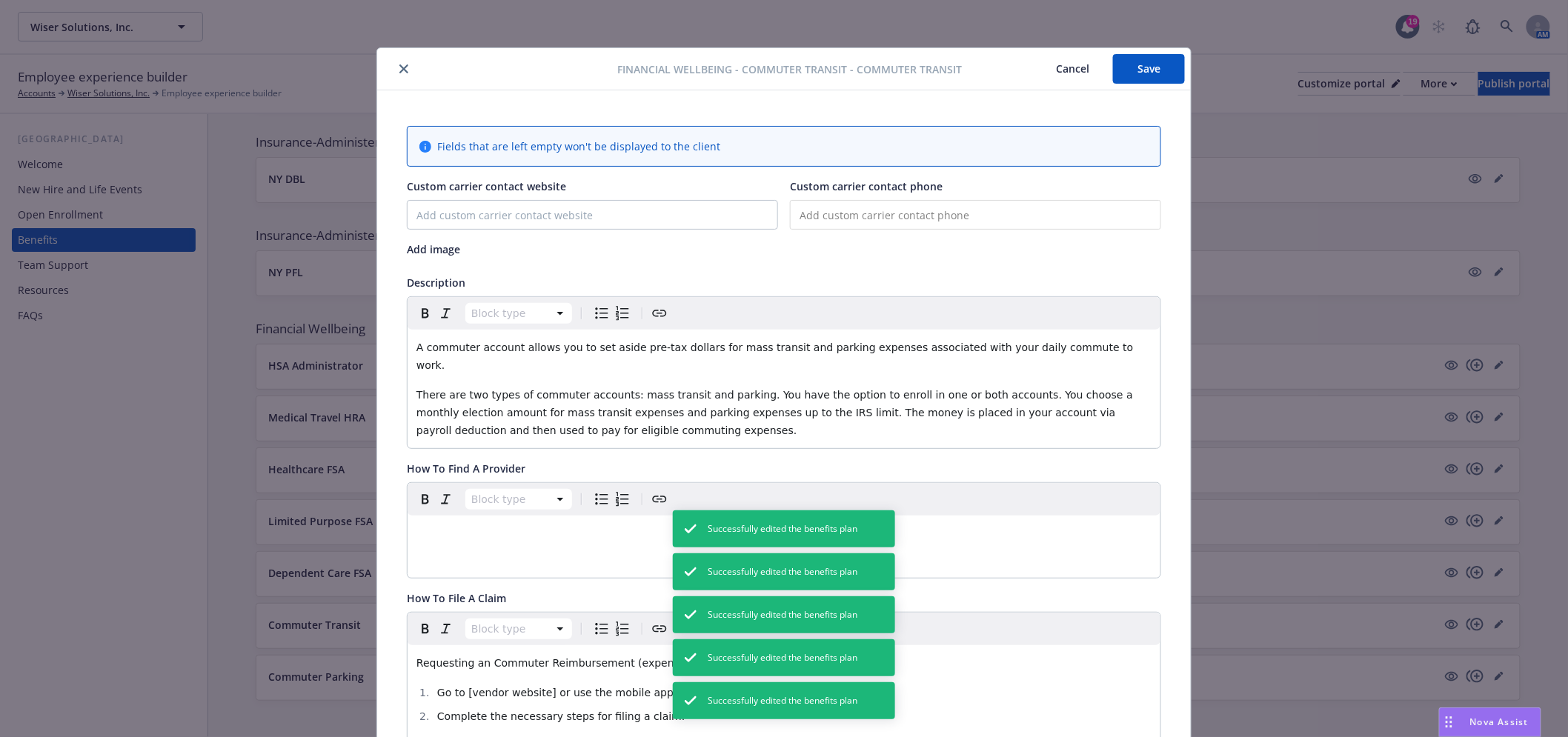
scroll to position [45, 0]
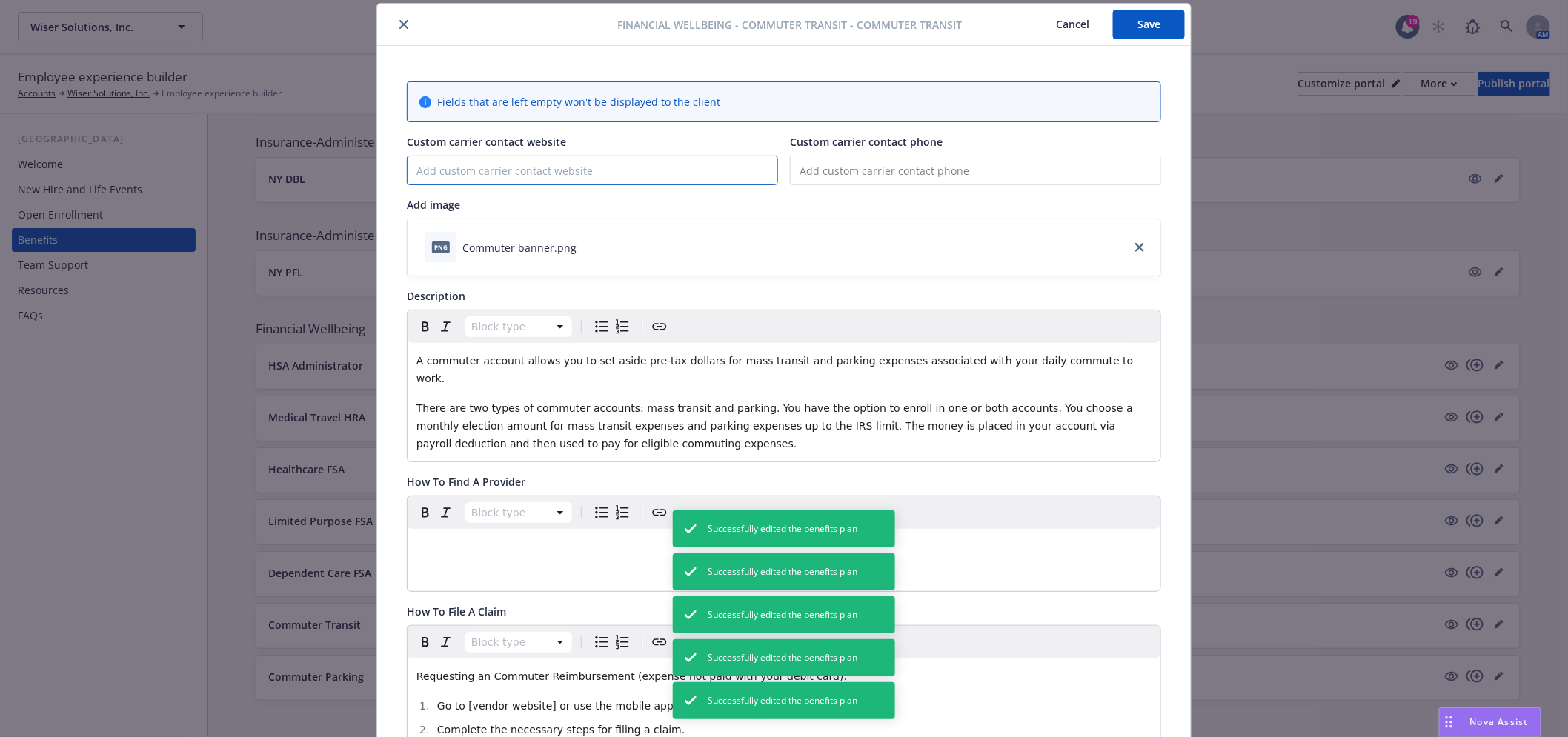
click at [682, 165] on input "Custom carrier contact website" at bounding box center [591, 170] width 369 height 28
paste input "https://vitacompanies.com/"
type input "https://vitacompanies.com/"
click at [1139, 16] on button "Save" at bounding box center [1148, 24] width 72 height 29
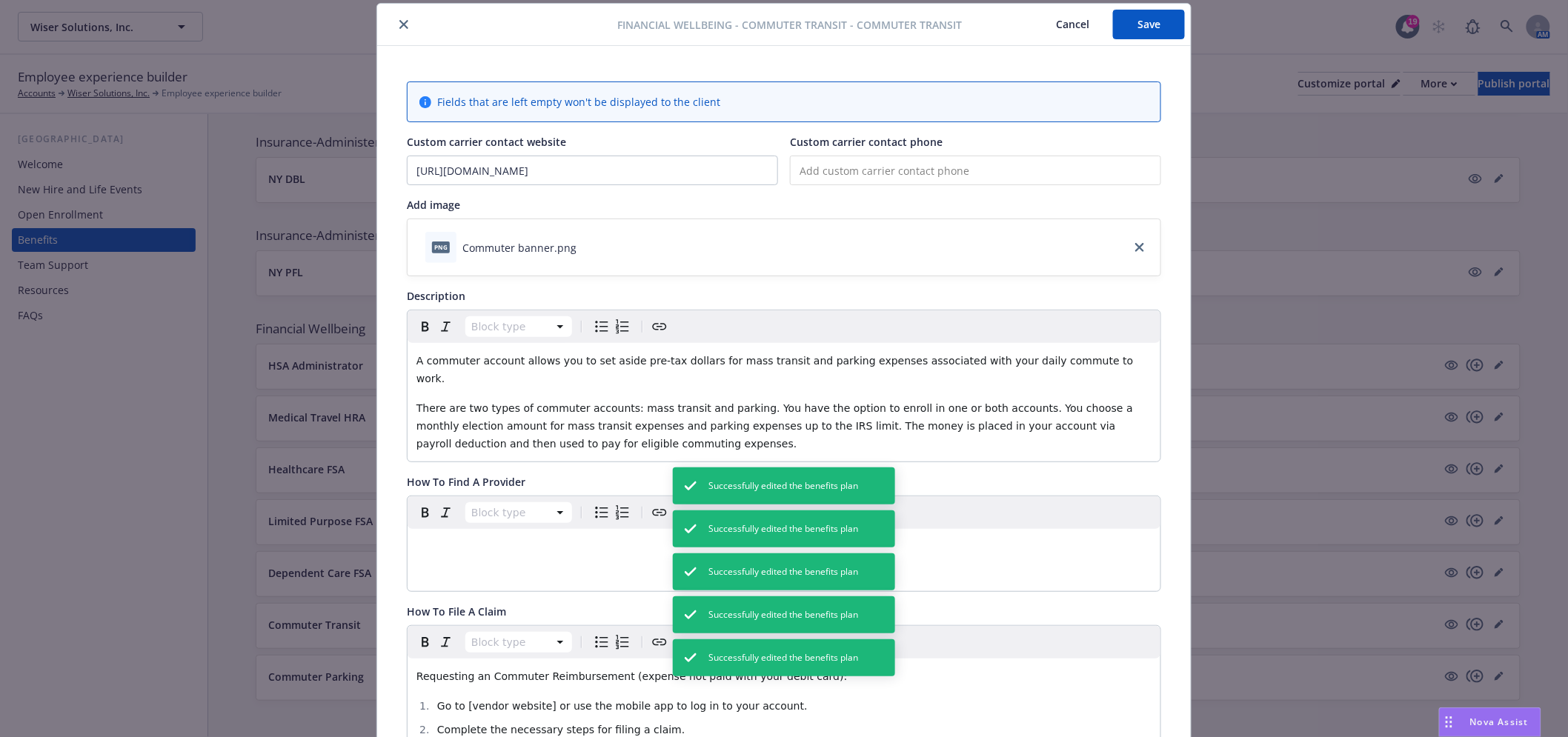
click at [400, 20] on icon "close" at bounding box center [404, 24] width 9 height 9
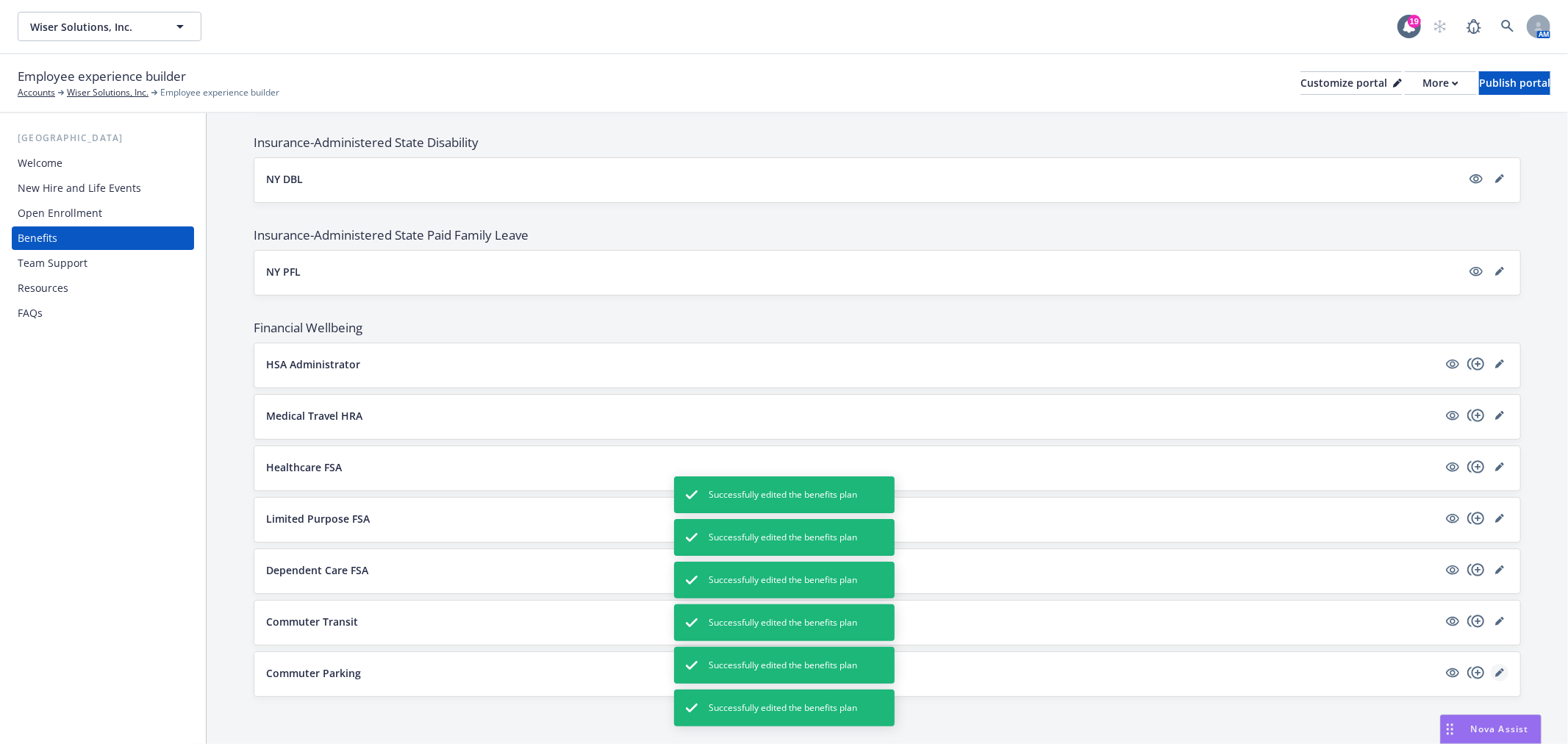
click at [1490, 666] on link "editPencil" at bounding box center [1499, 672] width 18 height 18
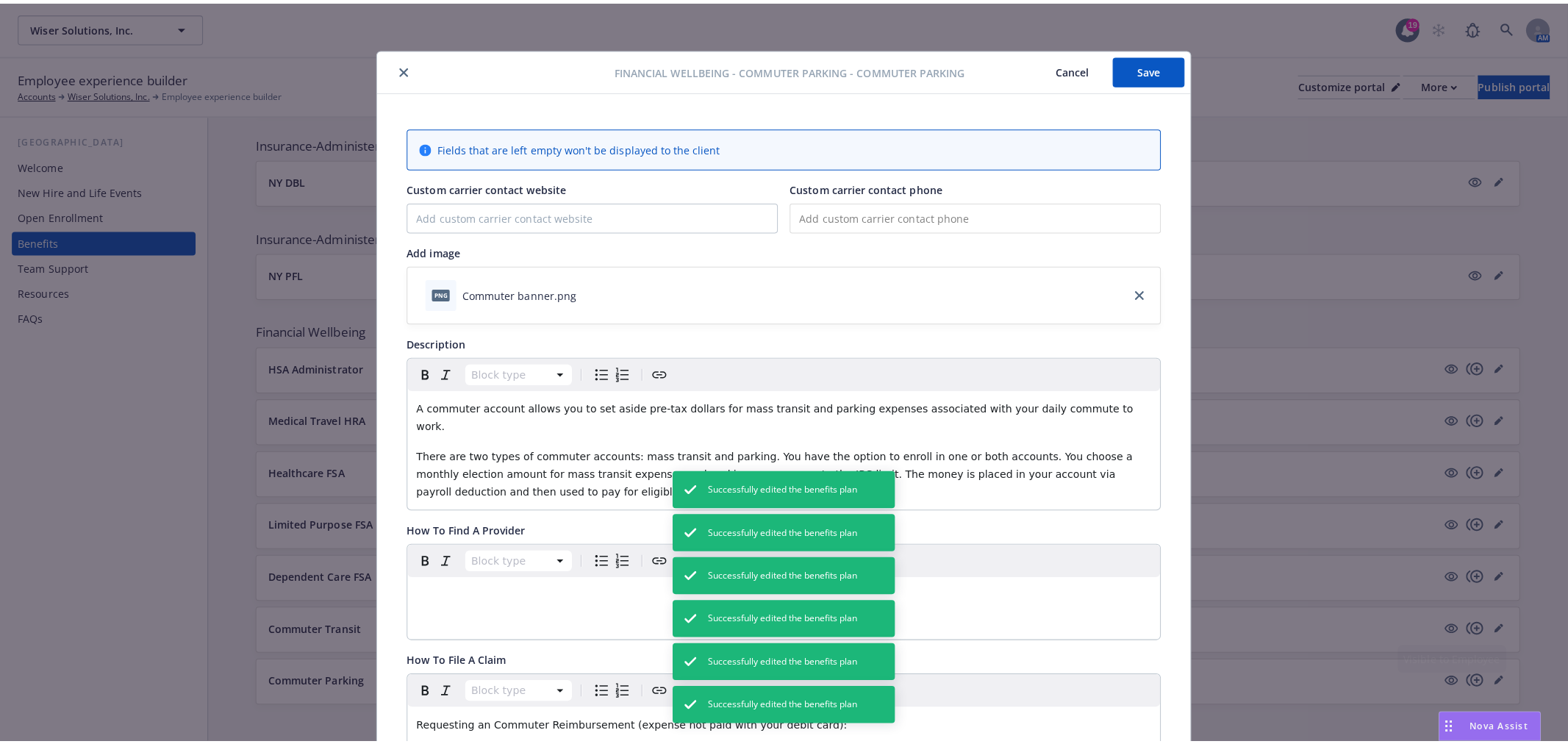
scroll to position [44, 0]
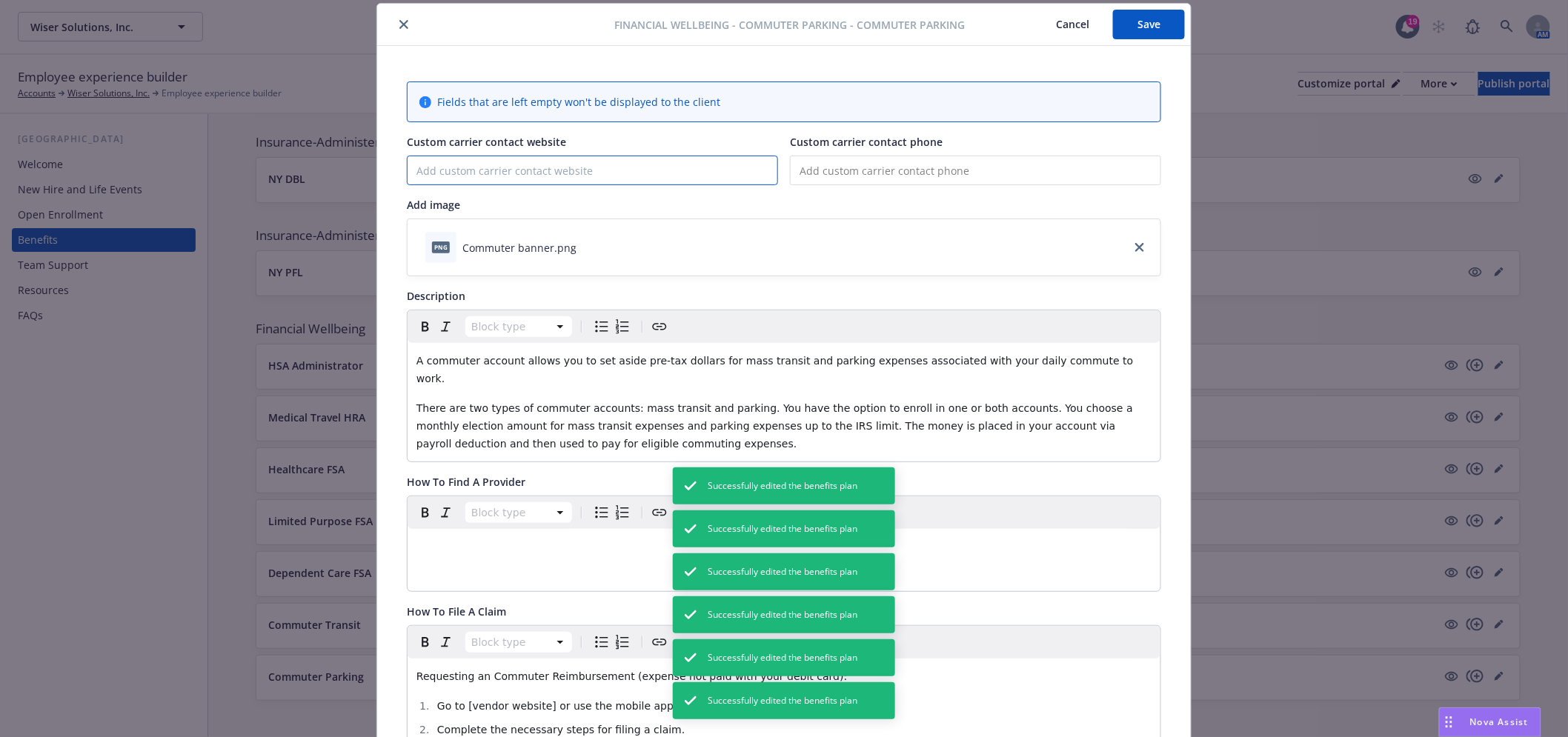
click at [492, 172] on input "Custom carrier contact website" at bounding box center [591, 170] width 369 height 28
paste input "https://vitacompanies.com/"
type input "https://vitacompanies.com/"
click at [1141, 34] on button "Save" at bounding box center [1148, 24] width 72 height 29
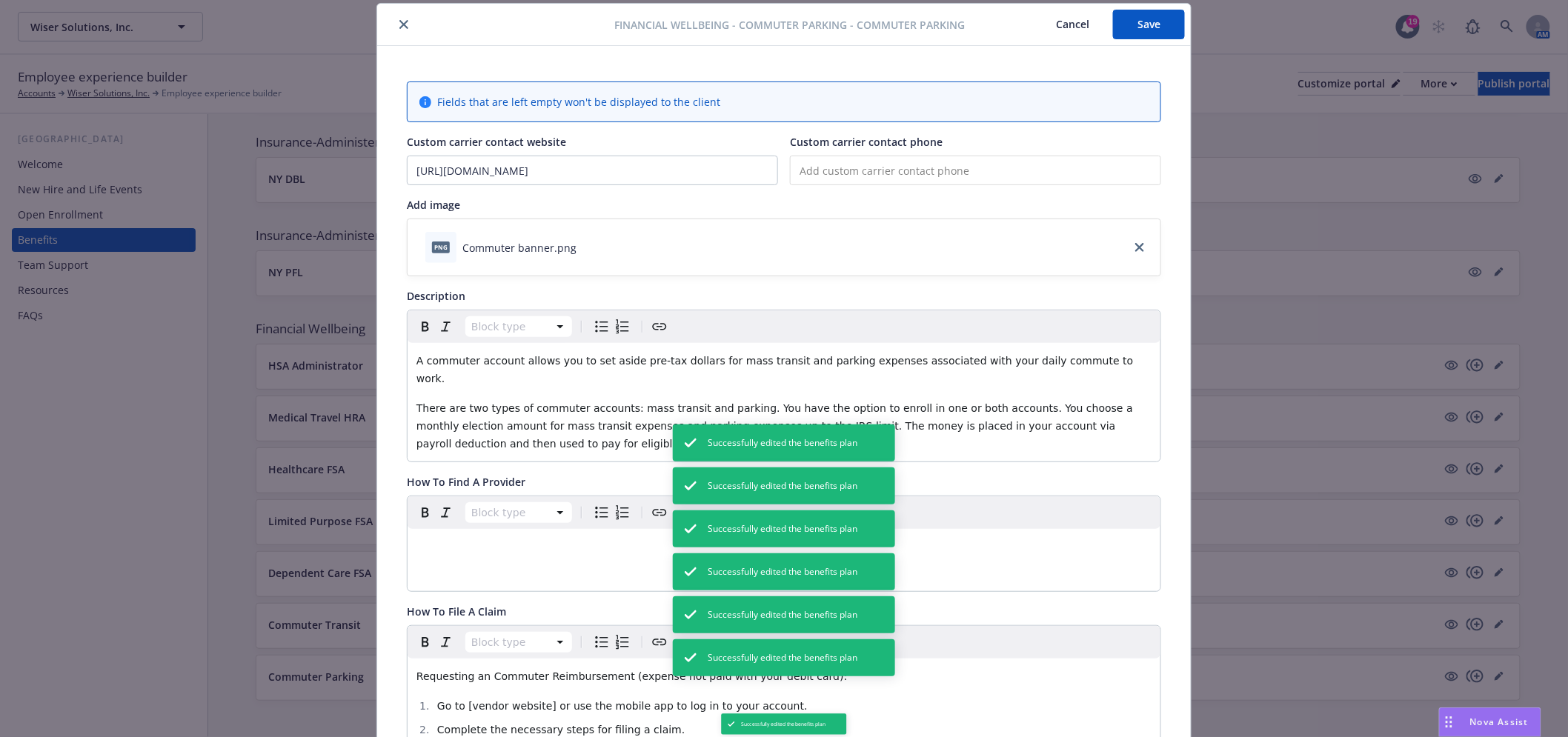
click at [400, 21] on icon "close" at bounding box center [404, 24] width 9 height 9
